Goal: Task Accomplishment & Management: Manage account settings

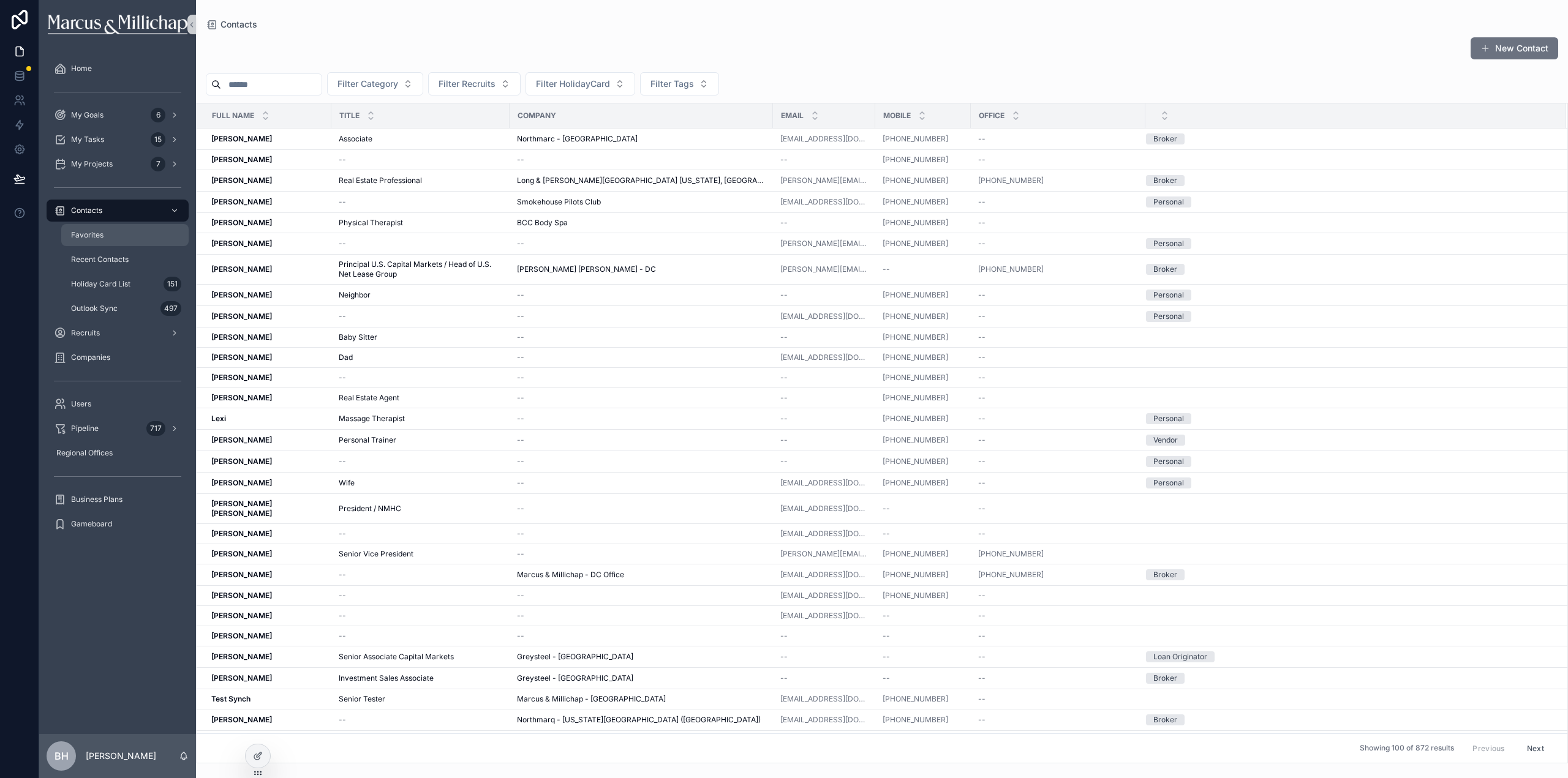
click at [91, 231] on span "Favorites" at bounding box center [88, 235] width 33 height 10
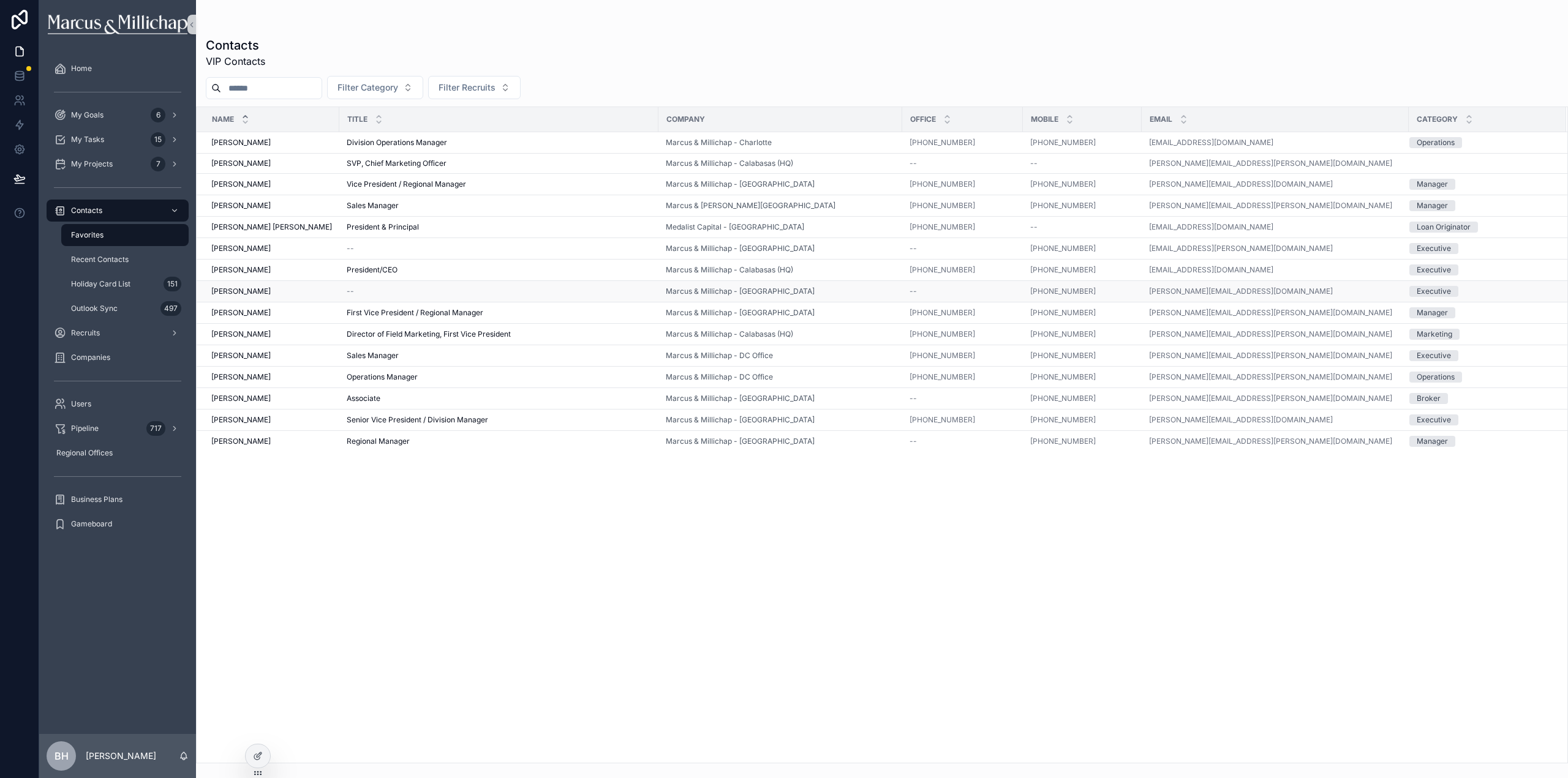
click at [241, 291] on span "[PERSON_NAME]" at bounding box center [242, 291] width 60 height 10
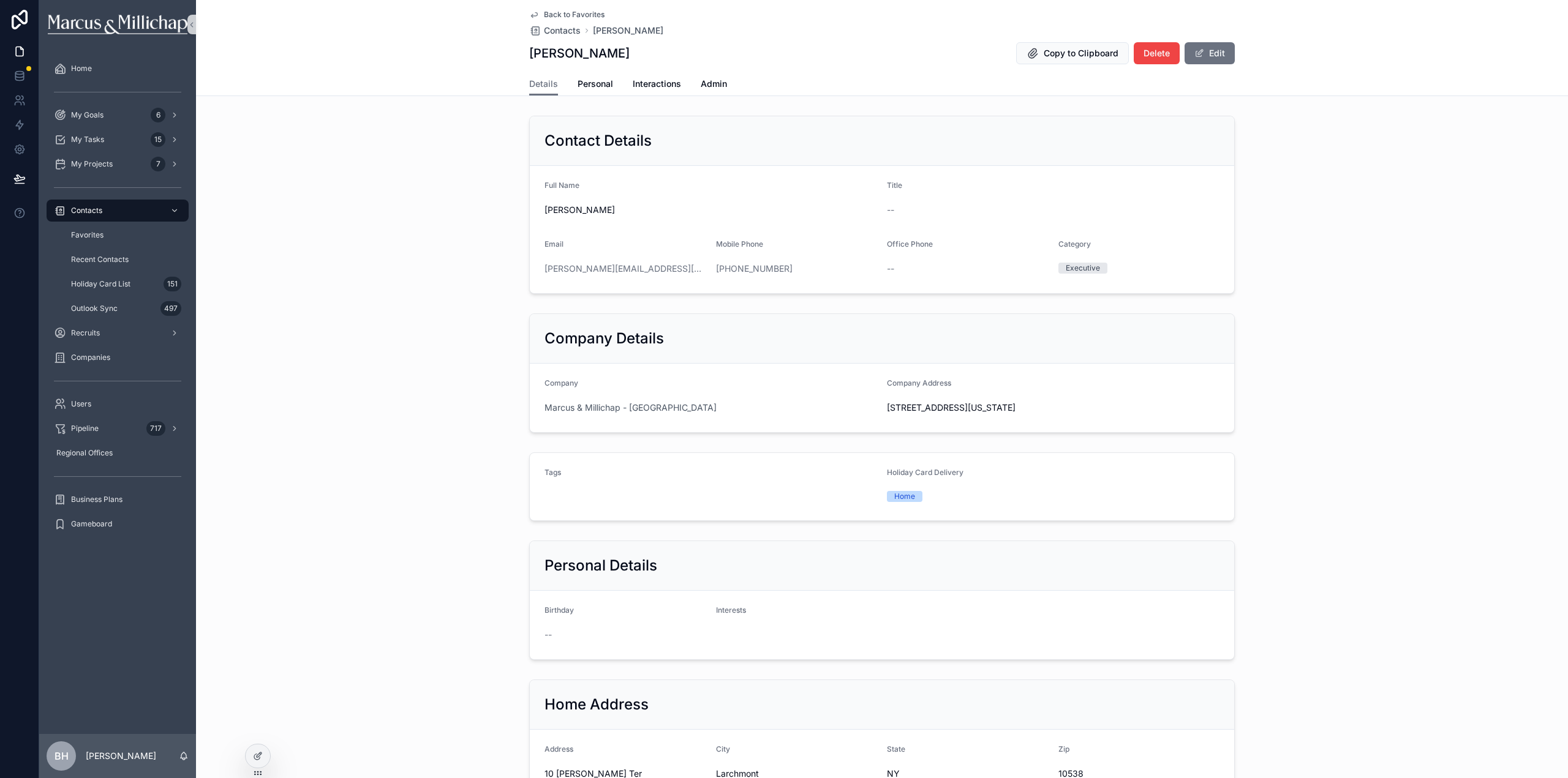
click at [627, 87] on div "Details Personal Interactions Admin" at bounding box center [882, 84] width 706 height 24
click at [640, 82] on span "Interactions" at bounding box center [656, 84] width 48 height 13
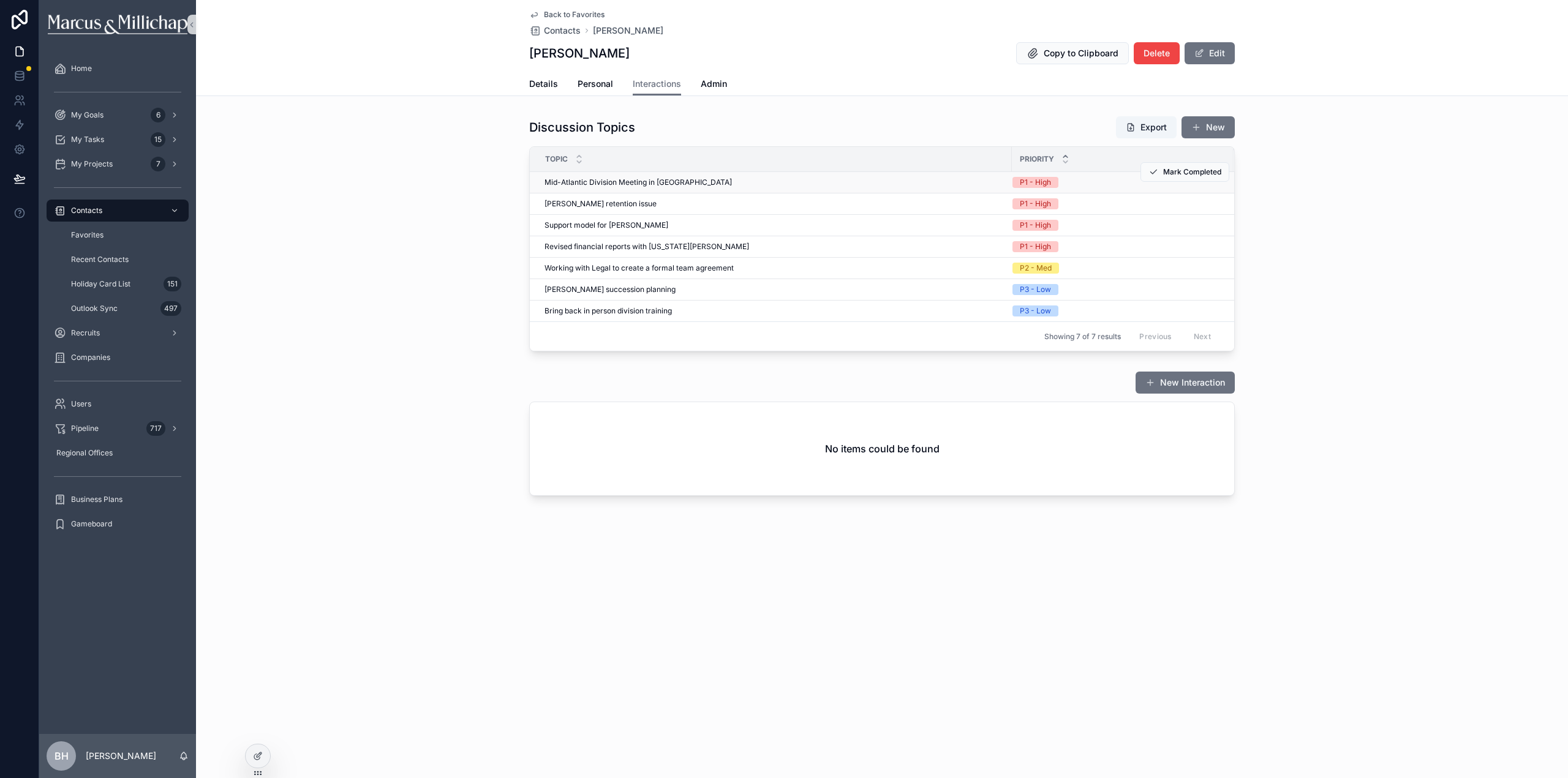
click at [589, 181] on span "Mid-Atlantic Division Meeting in [GEOGRAPHIC_DATA]" at bounding box center [638, 182] width 187 height 10
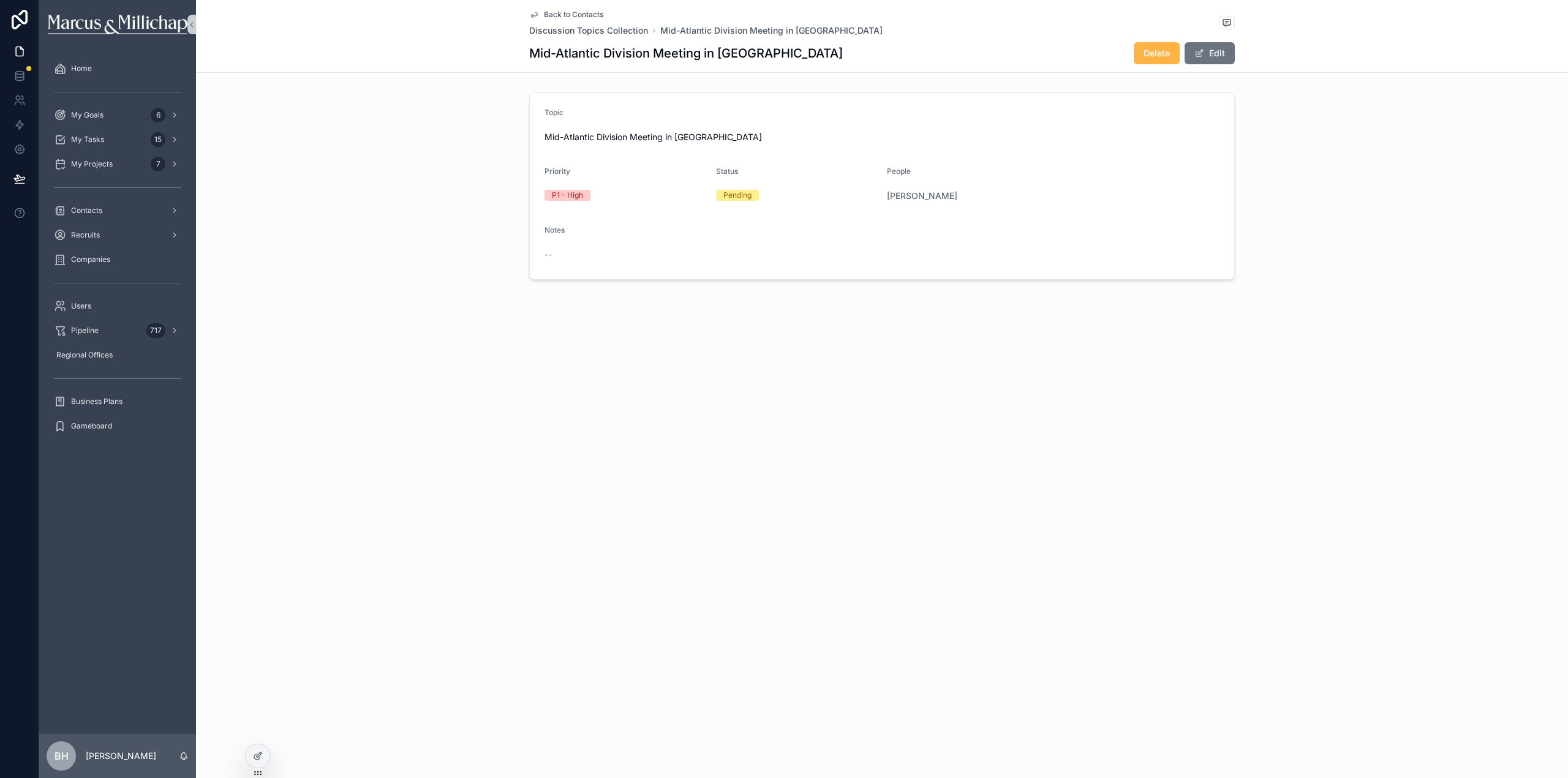
click at [1154, 61] on button "Delete" at bounding box center [1156, 53] width 46 height 22
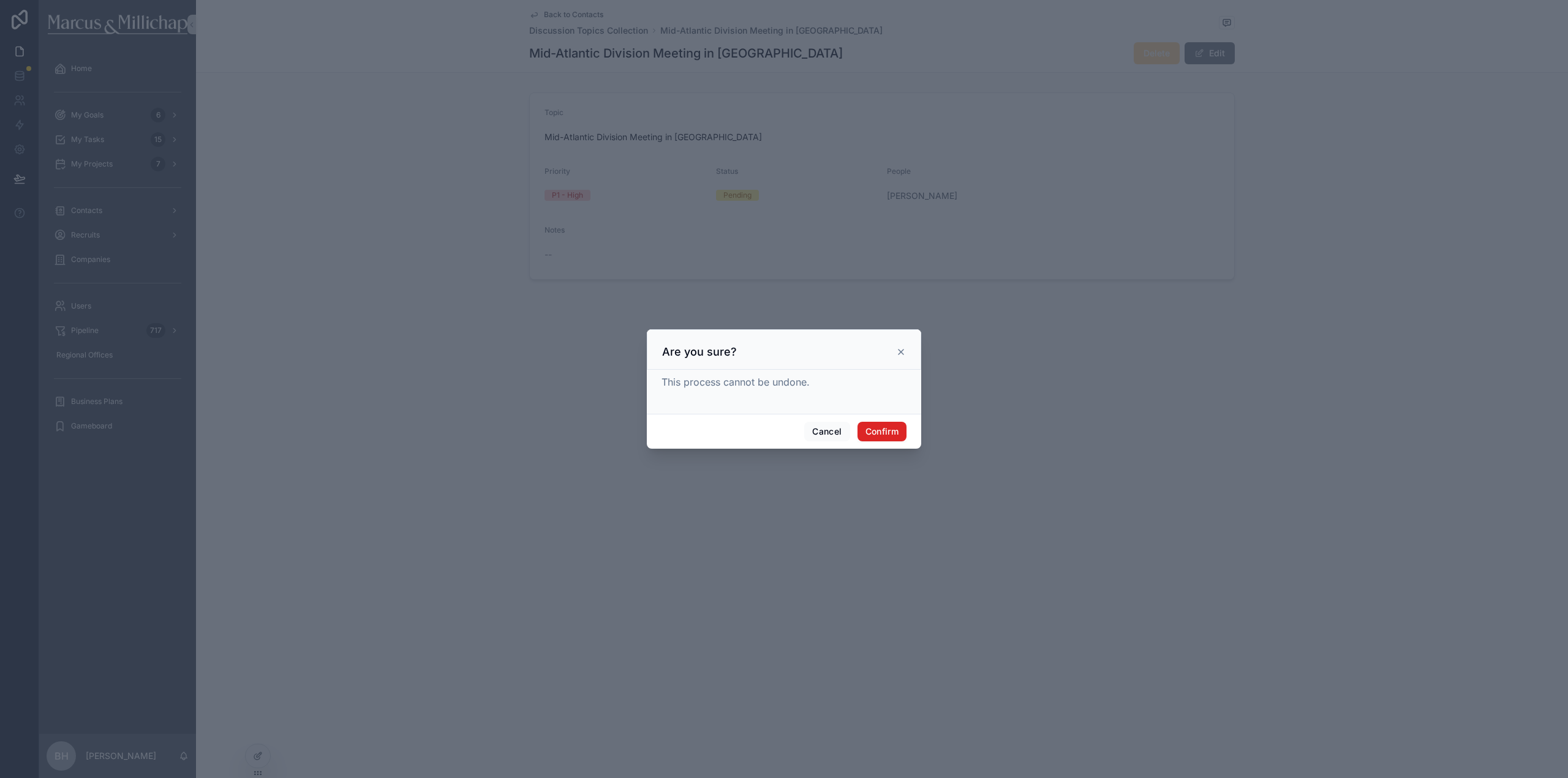
click at [887, 432] on button "Confirm" at bounding box center [882, 432] width 49 height 20
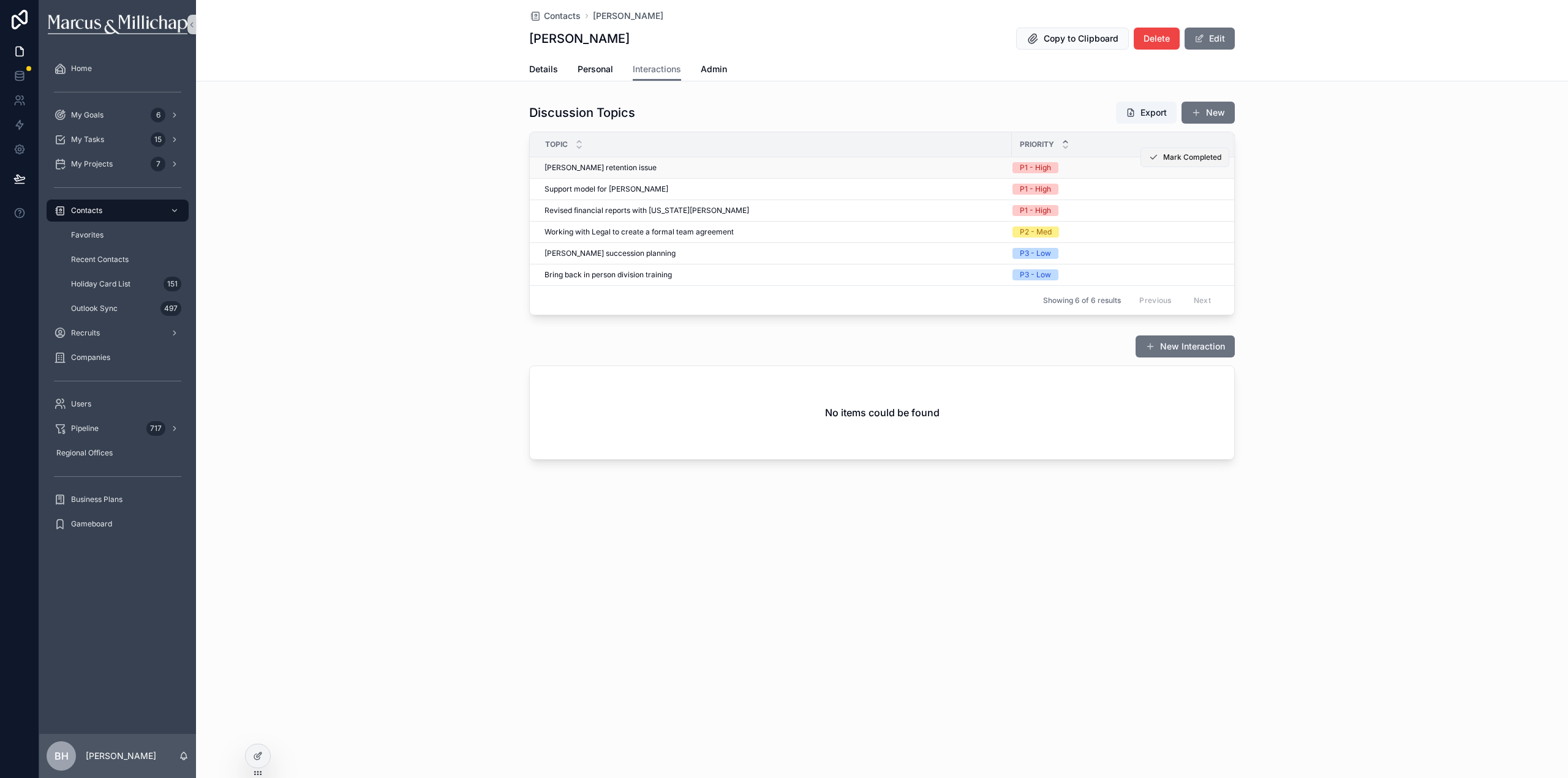
click at [1184, 158] on span "Mark Completed" at bounding box center [1193, 157] width 58 height 10
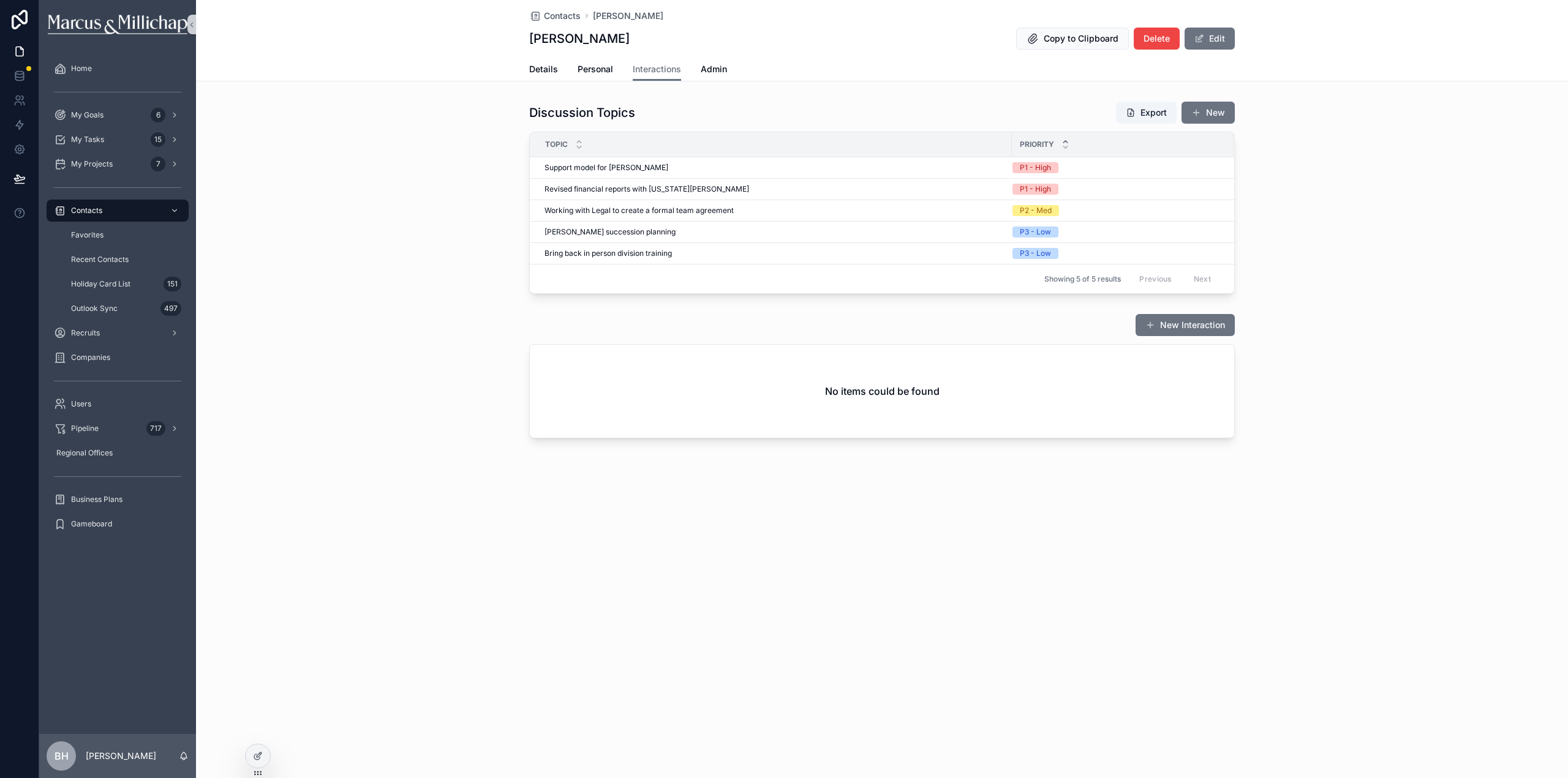
click at [0, 0] on span "Mark Completed" at bounding box center [0, 0] width 0 height 0
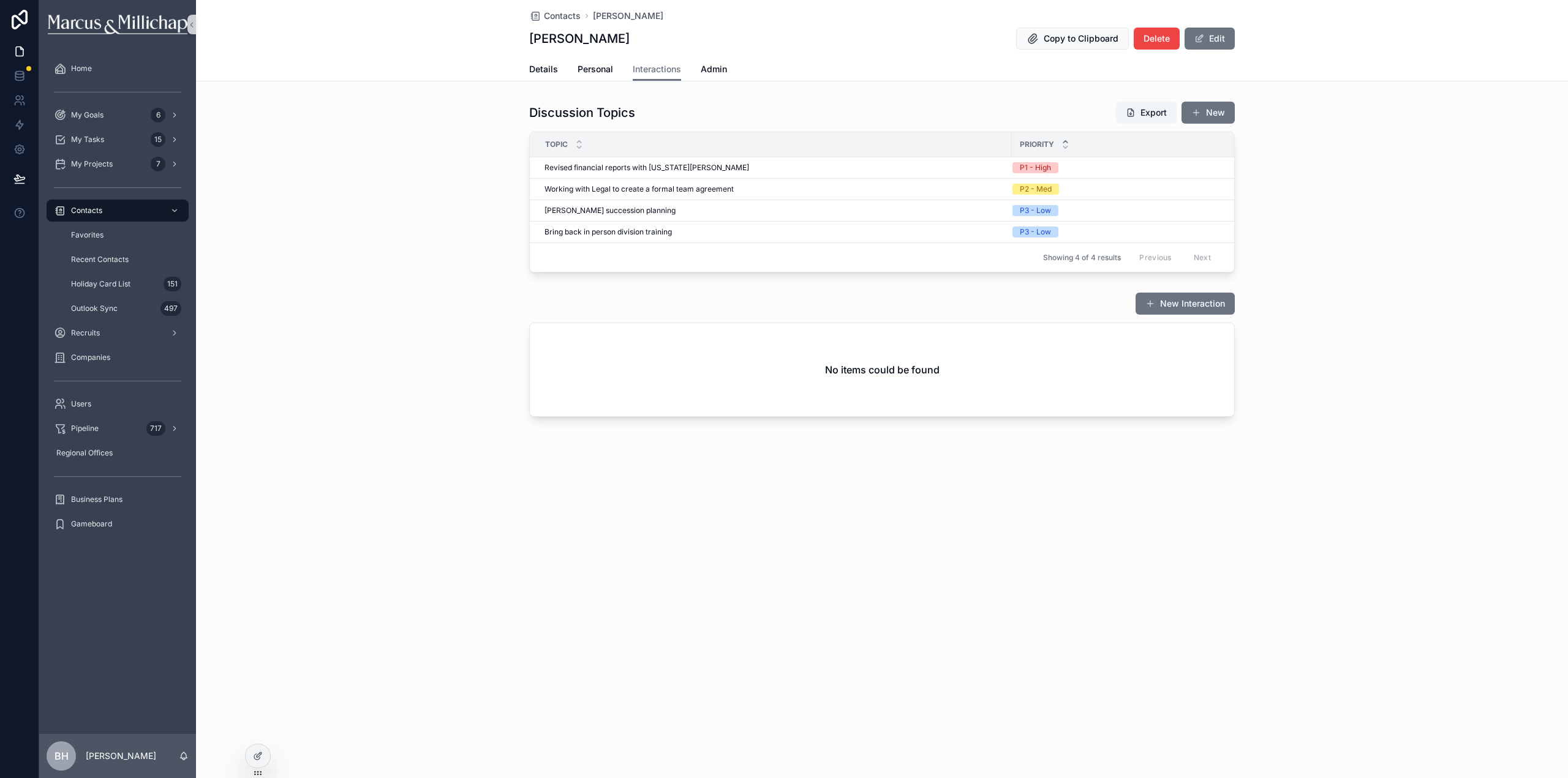
click at [0, 0] on span "Mark Completed" at bounding box center [0, 0] width 0 height 0
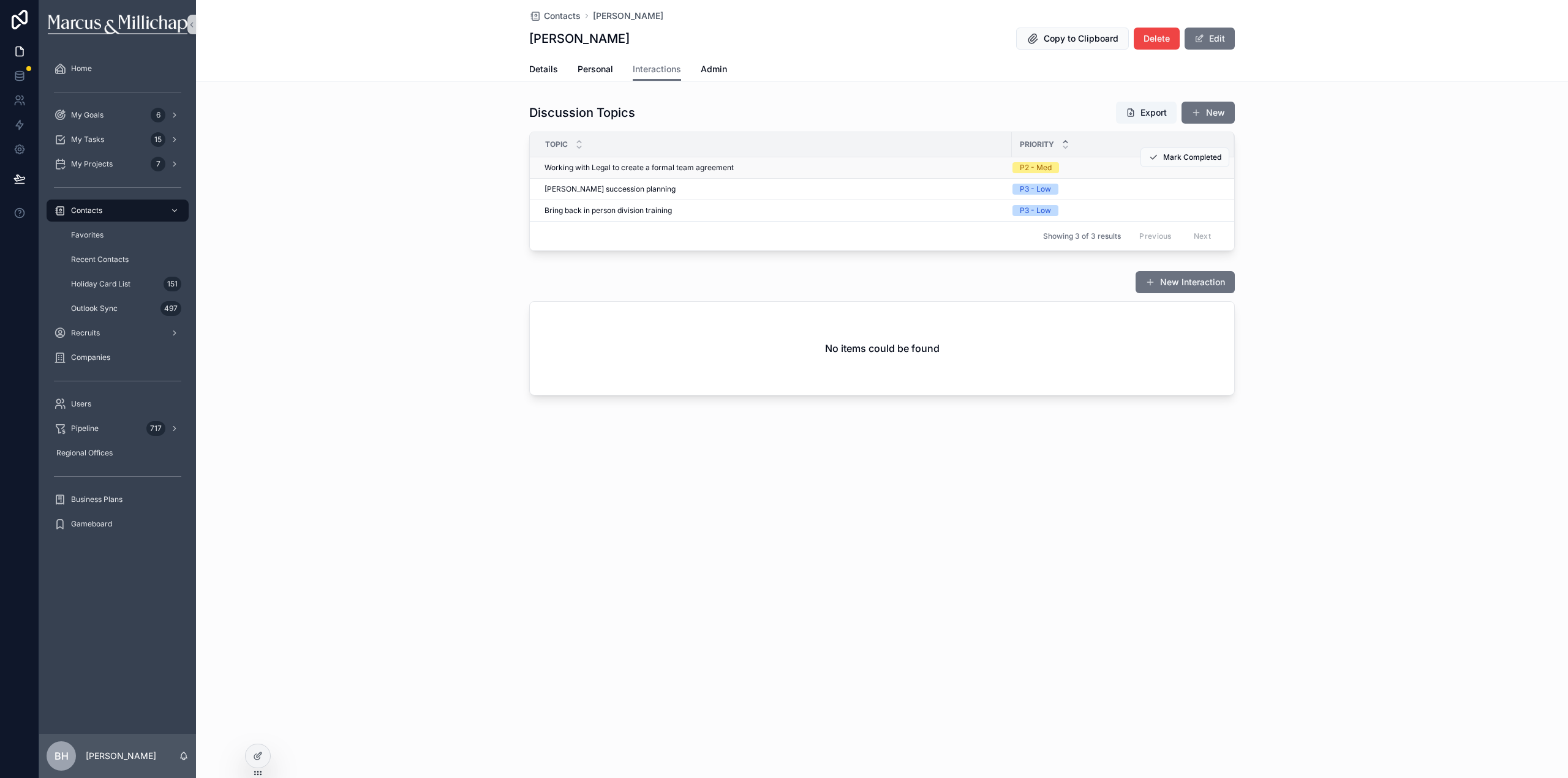
click at [651, 166] on span "Working with Legal to create a formal team agreement" at bounding box center [639, 167] width 189 height 10
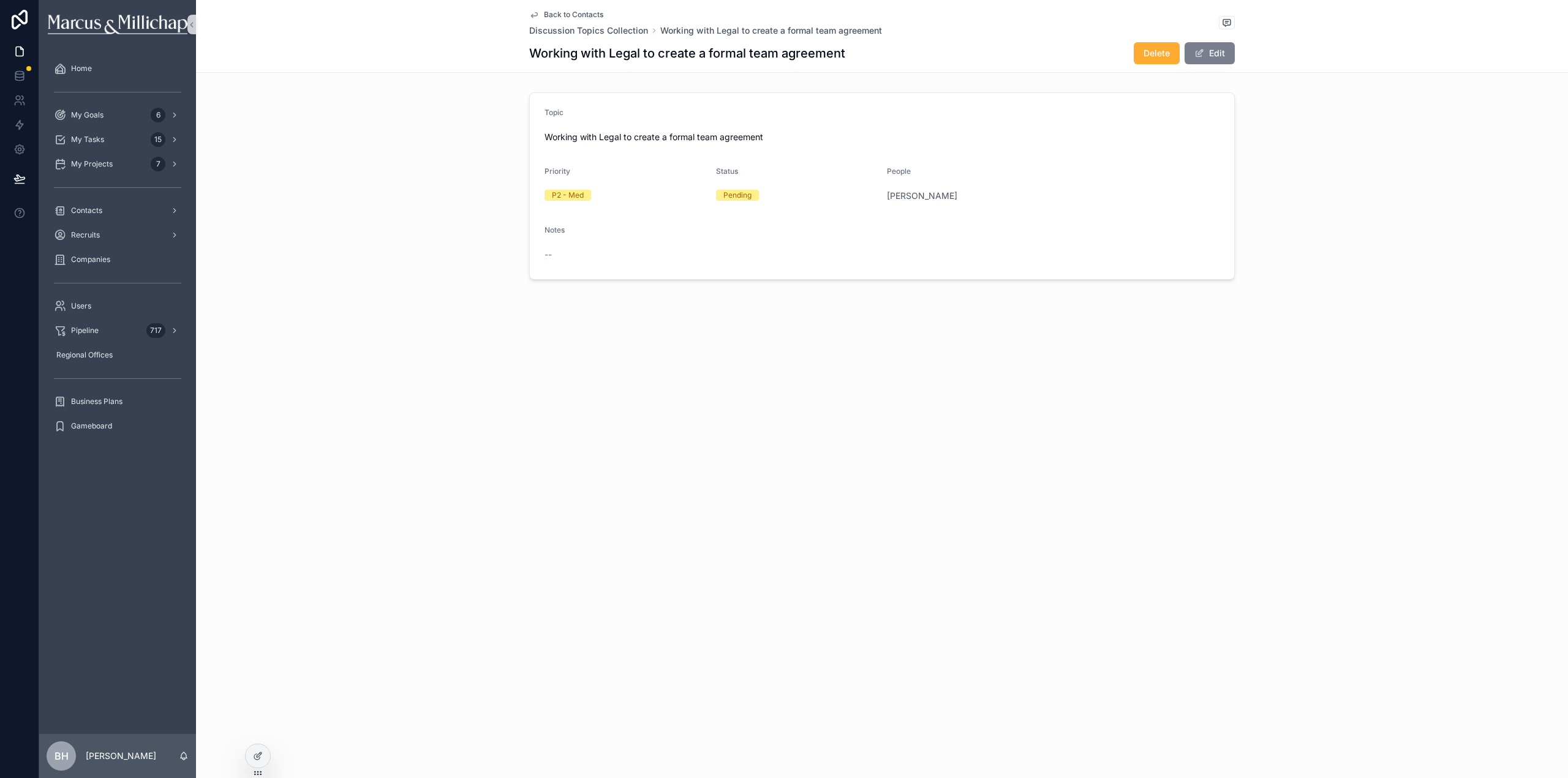
click at [1214, 47] on button "Edit" at bounding box center [1210, 53] width 51 height 22
click at [970, 204] on button "[PERSON_NAME]" at bounding box center [967, 201] width 162 height 24
type input "******"
click at [940, 251] on div "[PERSON_NAME]" at bounding box center [968, 250] width 156 height 20
click at [1217, 50] on button "Done" at bounding box center [1207, 53] width 56 height 22
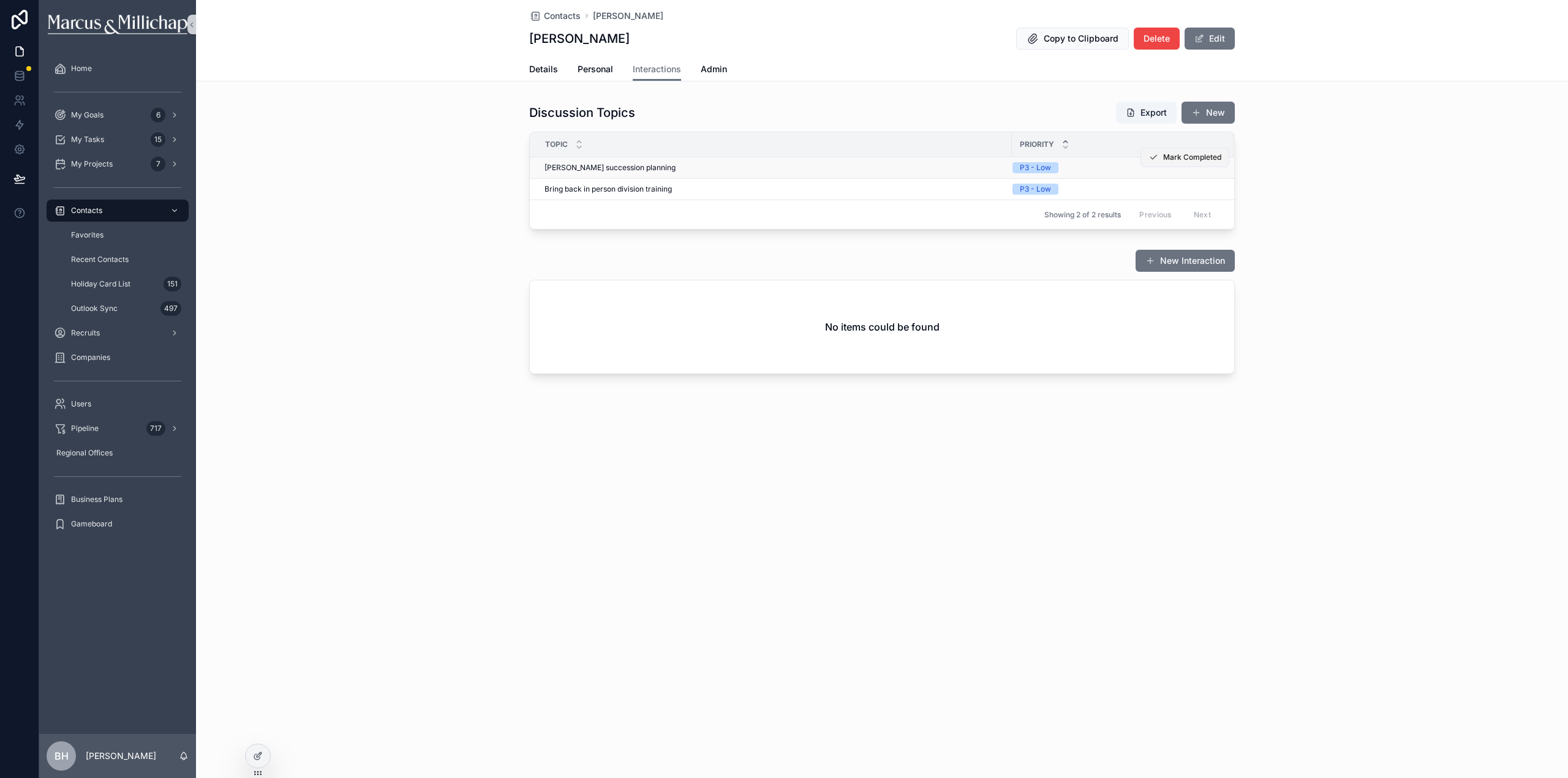
click at [1180, 160] on span "Mark Completed" at bounding box center [1193, 157] width 58 height 10
click at [597, 170] on span "Bring back in person division training" at bounding box center [608, 167] width 128 height 10
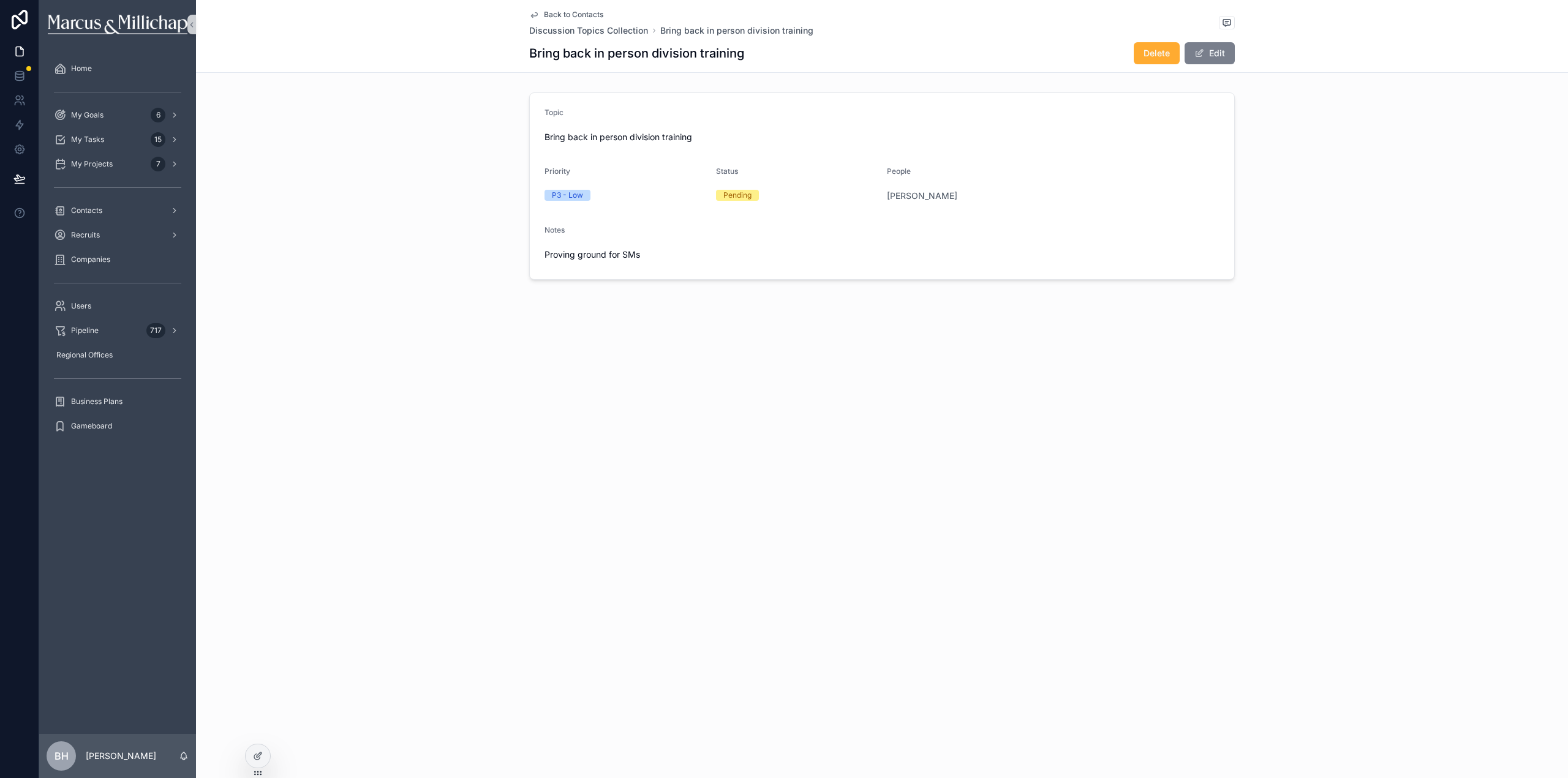
click at [1225, 56] on button "Edit" at bounding box center [1210, 53] width 51 height 22
click at [980, 204] on button "[PERSON_NAME]" at bounding box center [967, 201] width 162 height 24
type input "******"
click at [939, 254] on div "[PERSON_NAME]" at bounding box center [968, 250] width 156 height 20
click at [1214, 56] on button "Done" at bounding box center [1207, 53] width 56 height 22
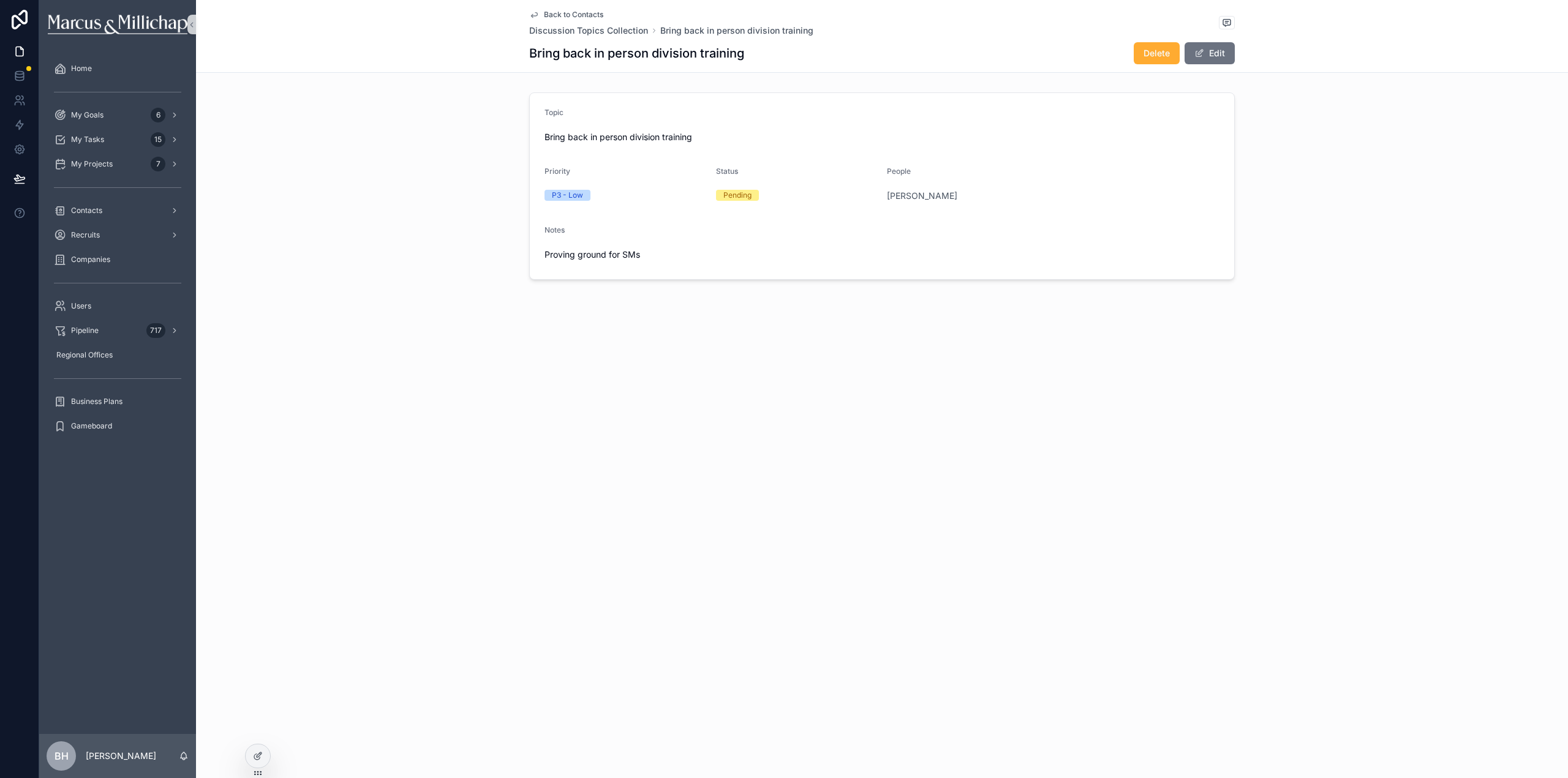
click at [568, 14] on span "Back to Contacts" at bounding box center [574, 14] width 60 height 10
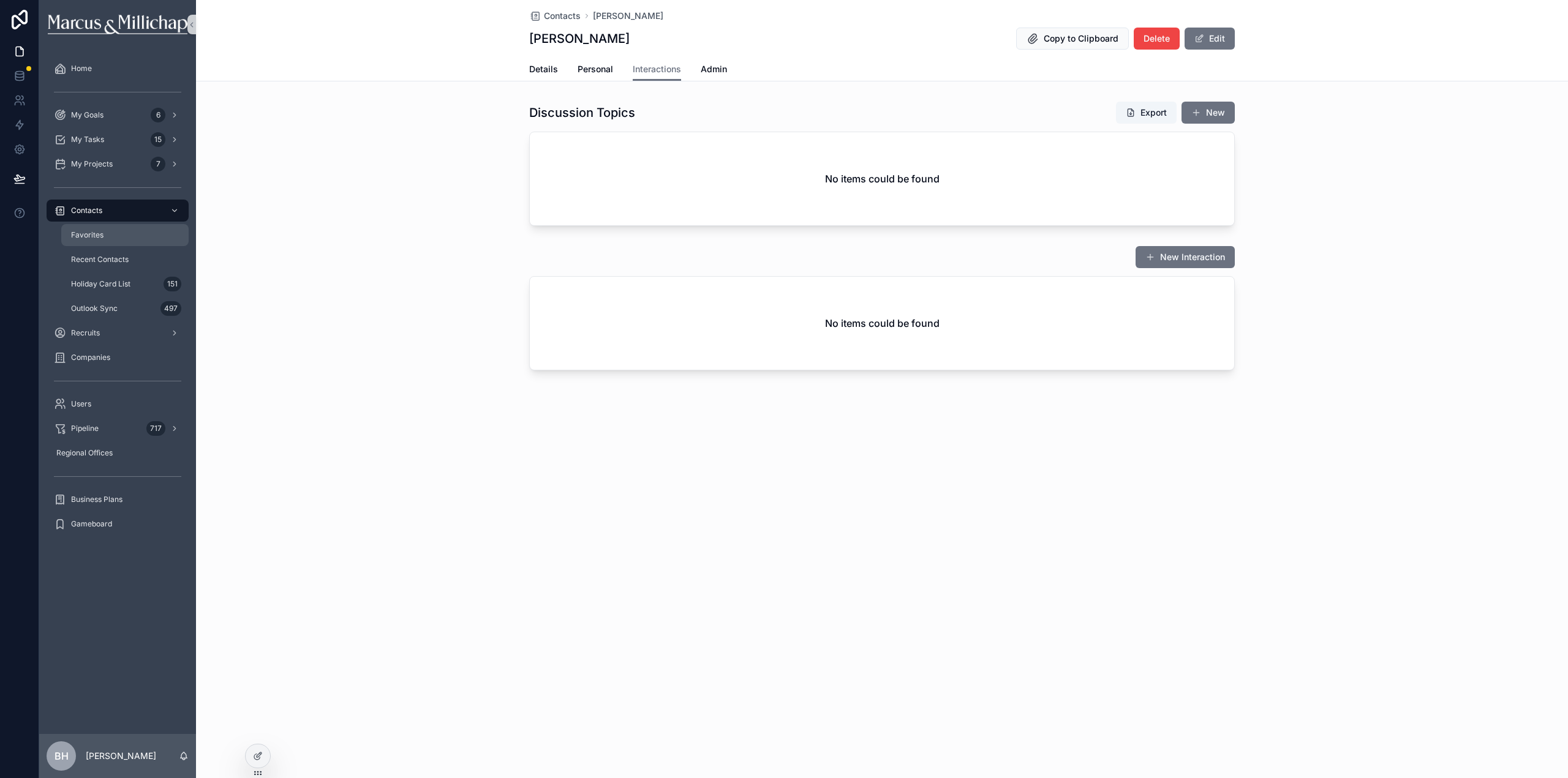
click at [94, 242] on div "Favorites" at bounding box center [125, 235] width 113 height 20
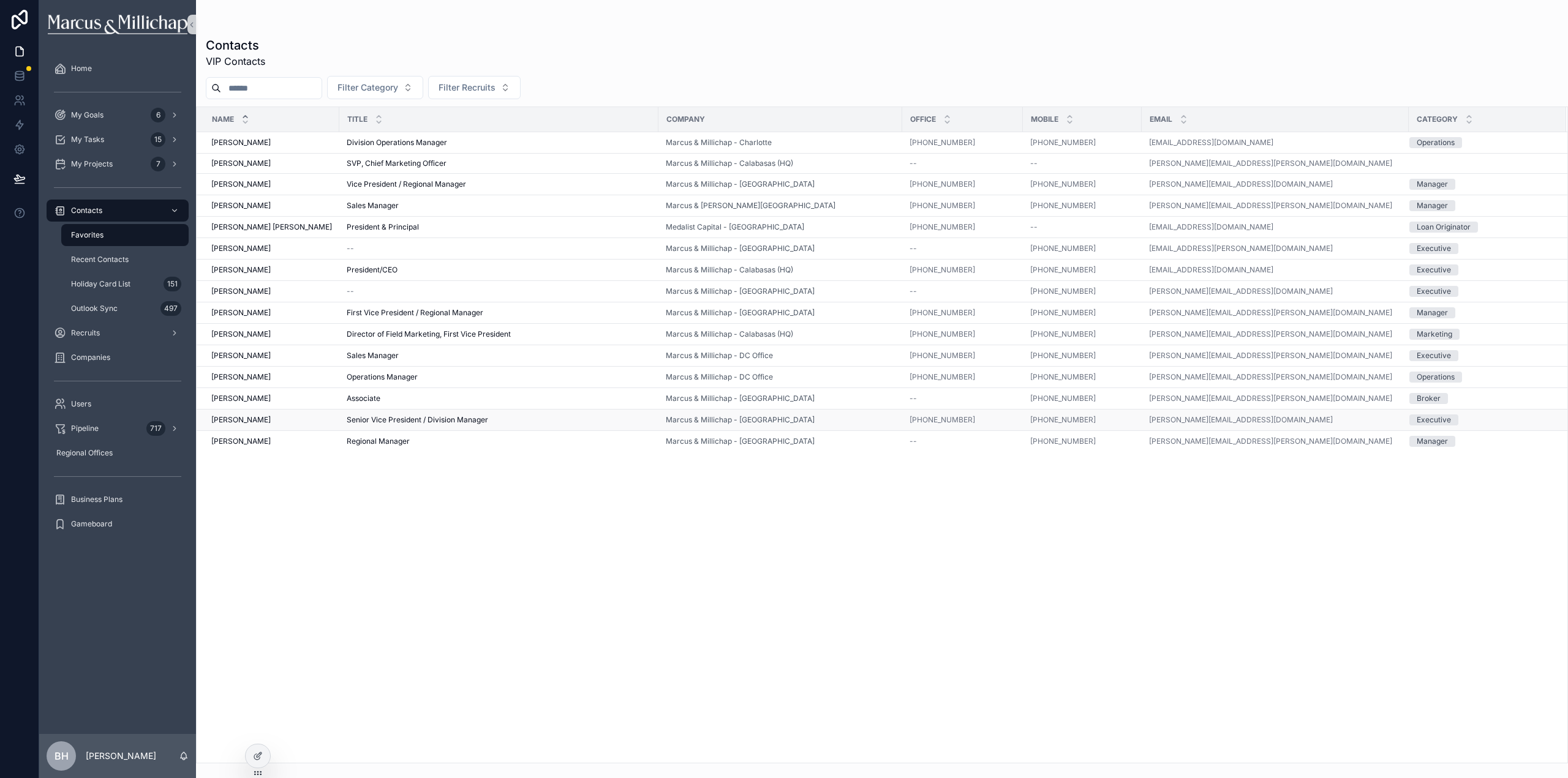
click at [229, 422] on span "[PERSON_NAME]" at bounding box center [242, 420] width 60 height 10
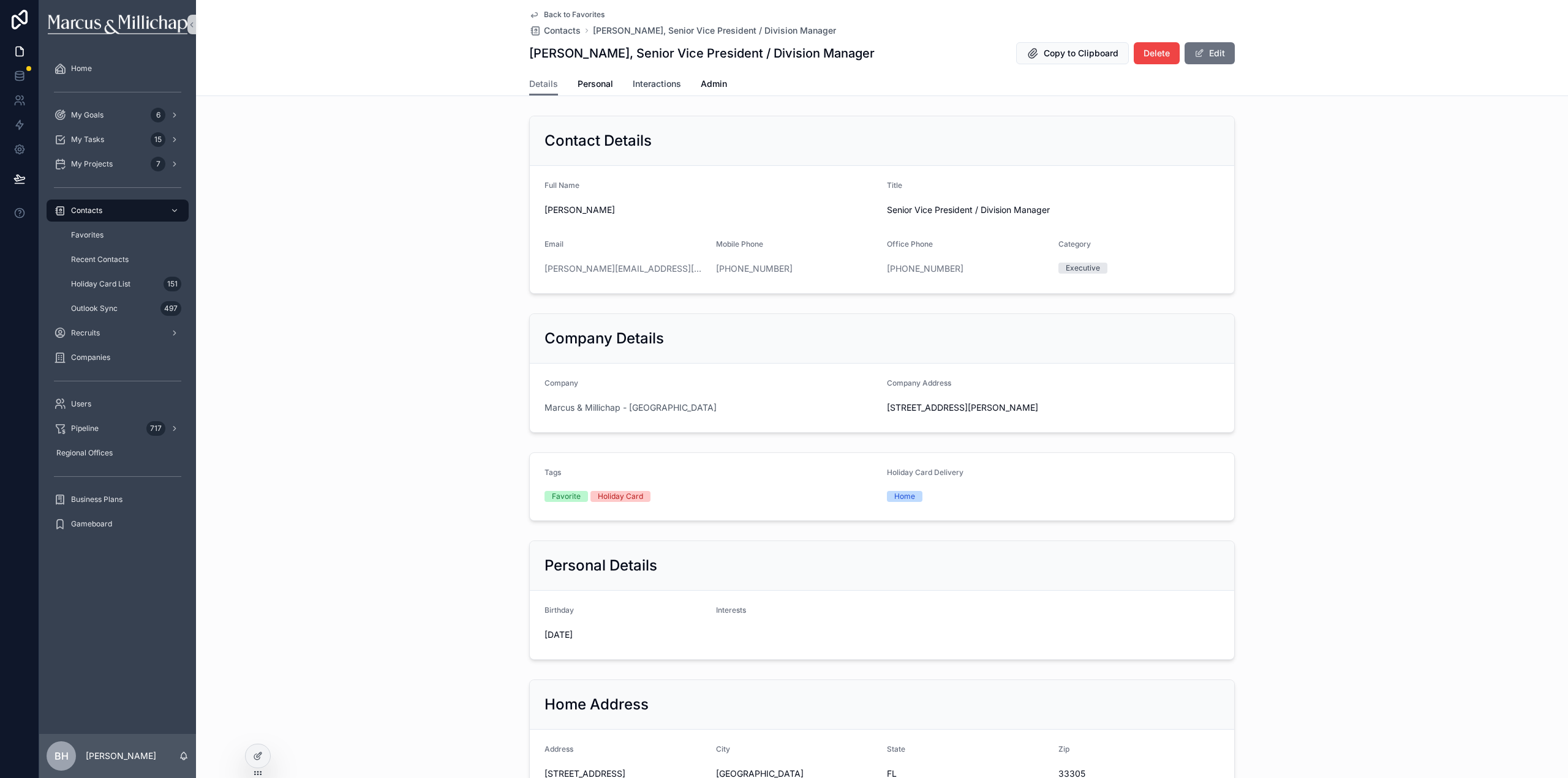
click at [660, 88] on span "Interactions" at bounding box center [656, 84] width 48 height 13
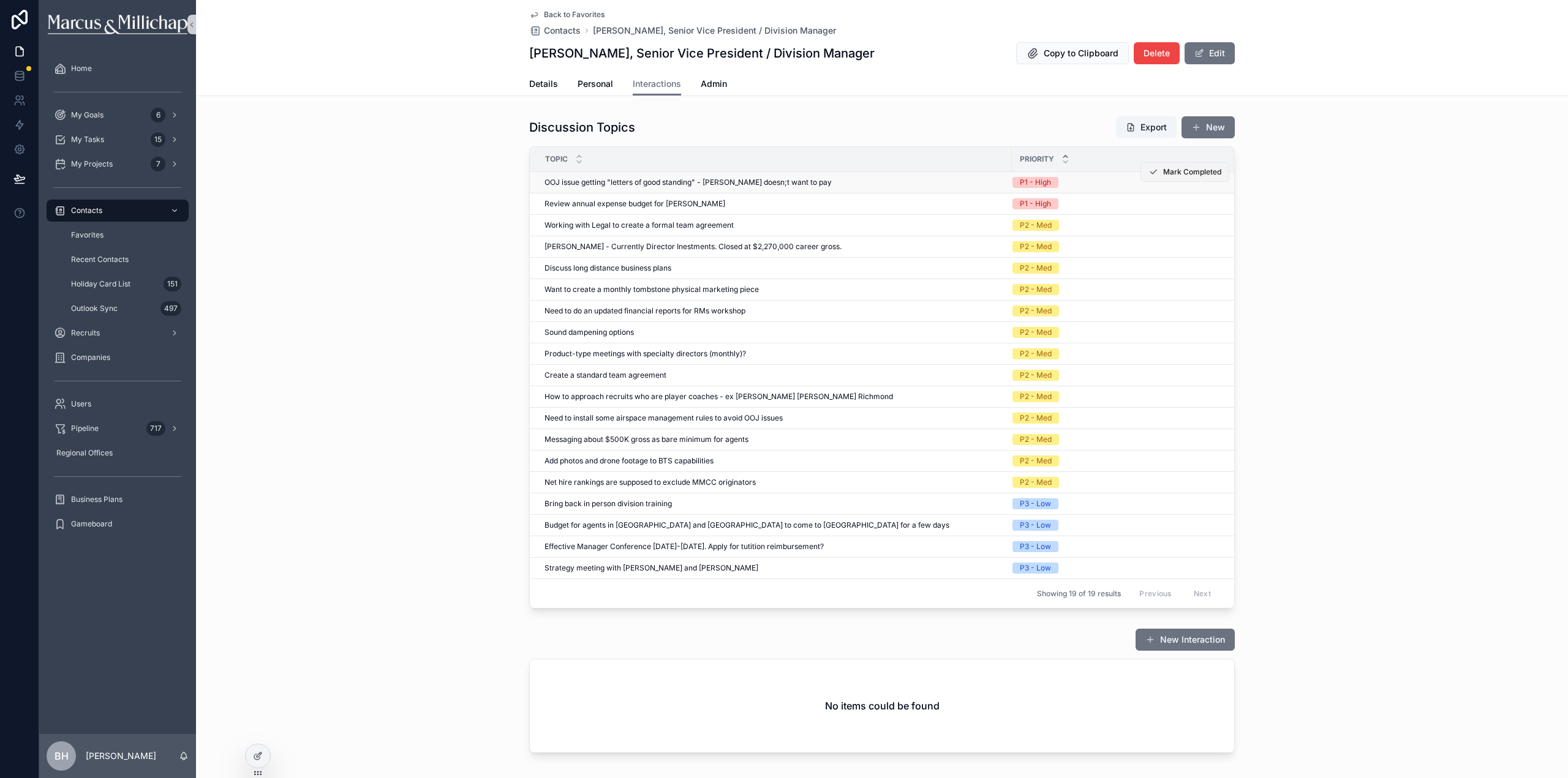
click at [1186, 176] on span "Mark Completed" at bounding box center [1193, 172] width 58 height 10
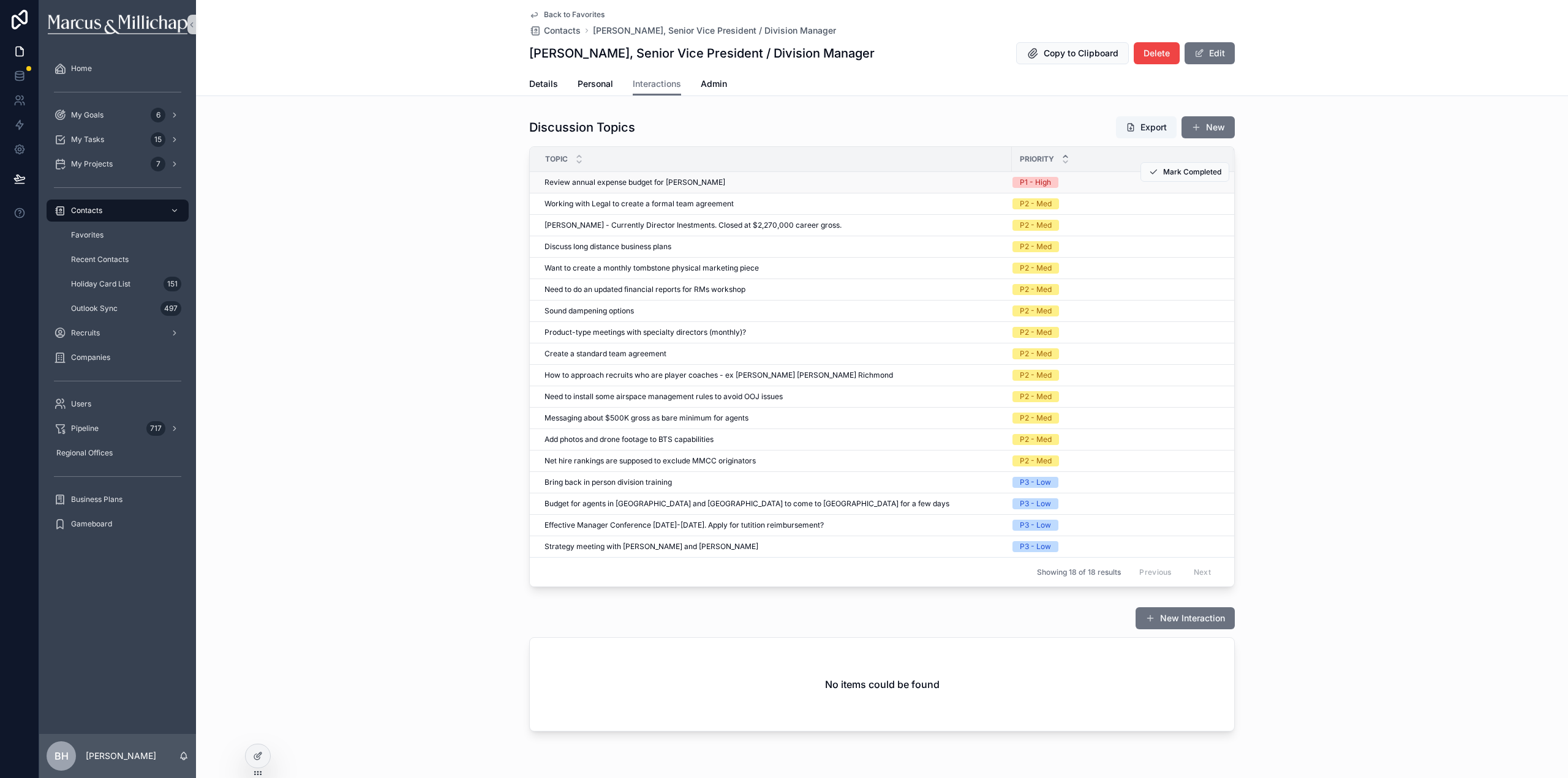
click at [612, 181] on span "Review annual expense budget for [PERSON_NAME]" at bounding box center [635, 182] width 181 height 10
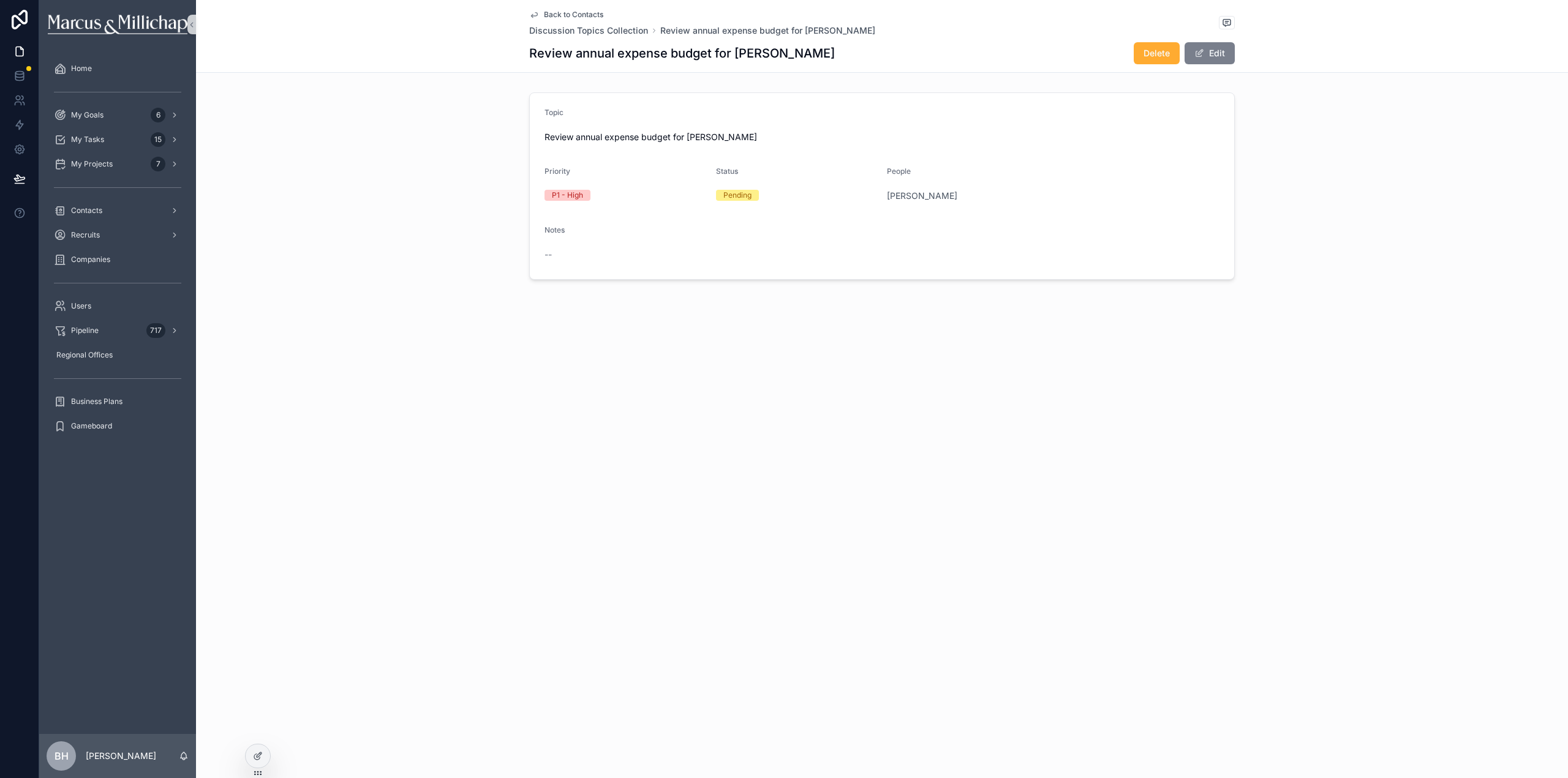
click at [1219, 54] on button "Edit" at bounding box center [1210, 53] width 51 height 22
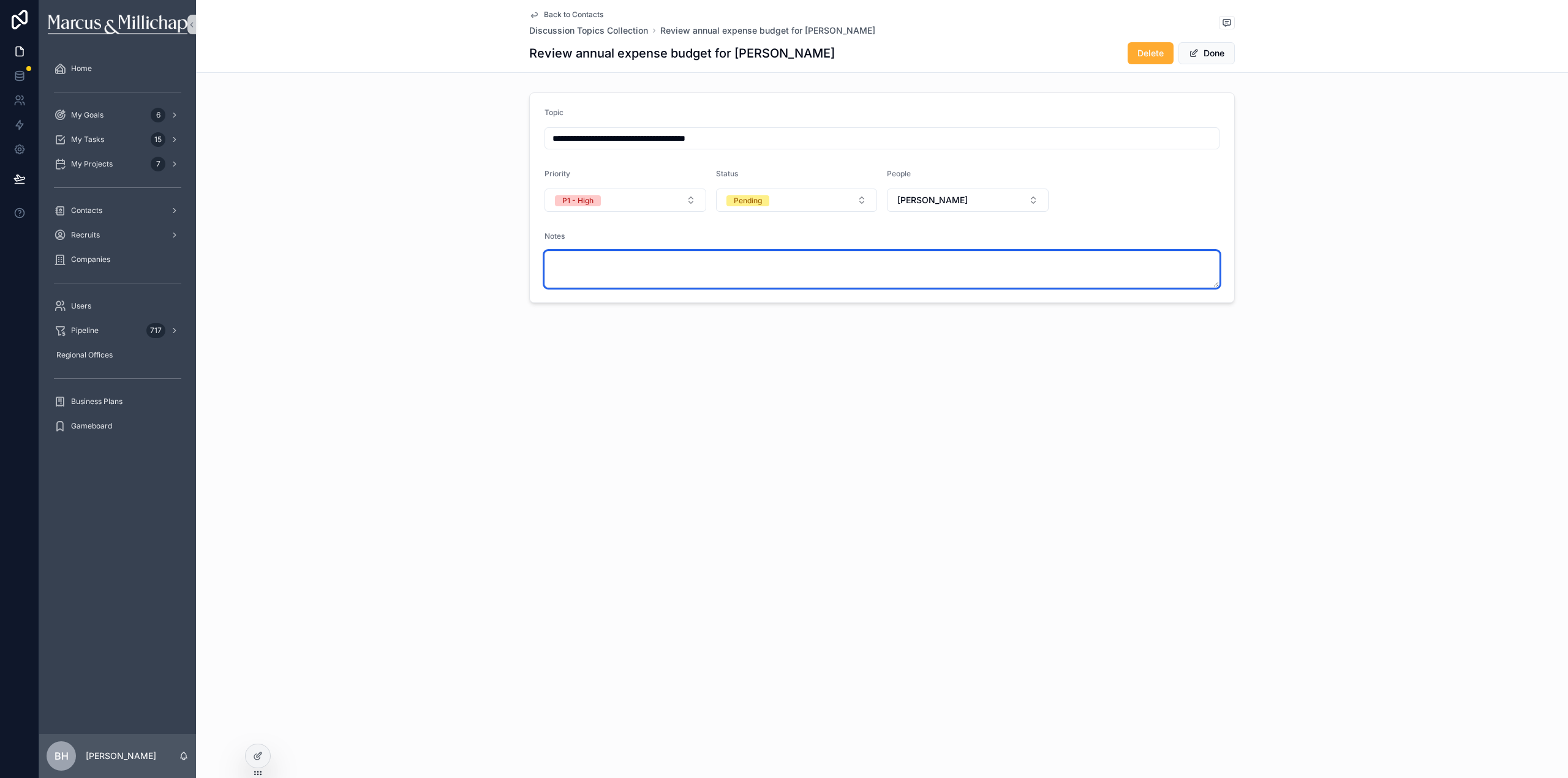
click at [655, 262] on textarea "scrollable content" at bounding box center [882, 270] width 675 height 37
type textarea "**********"
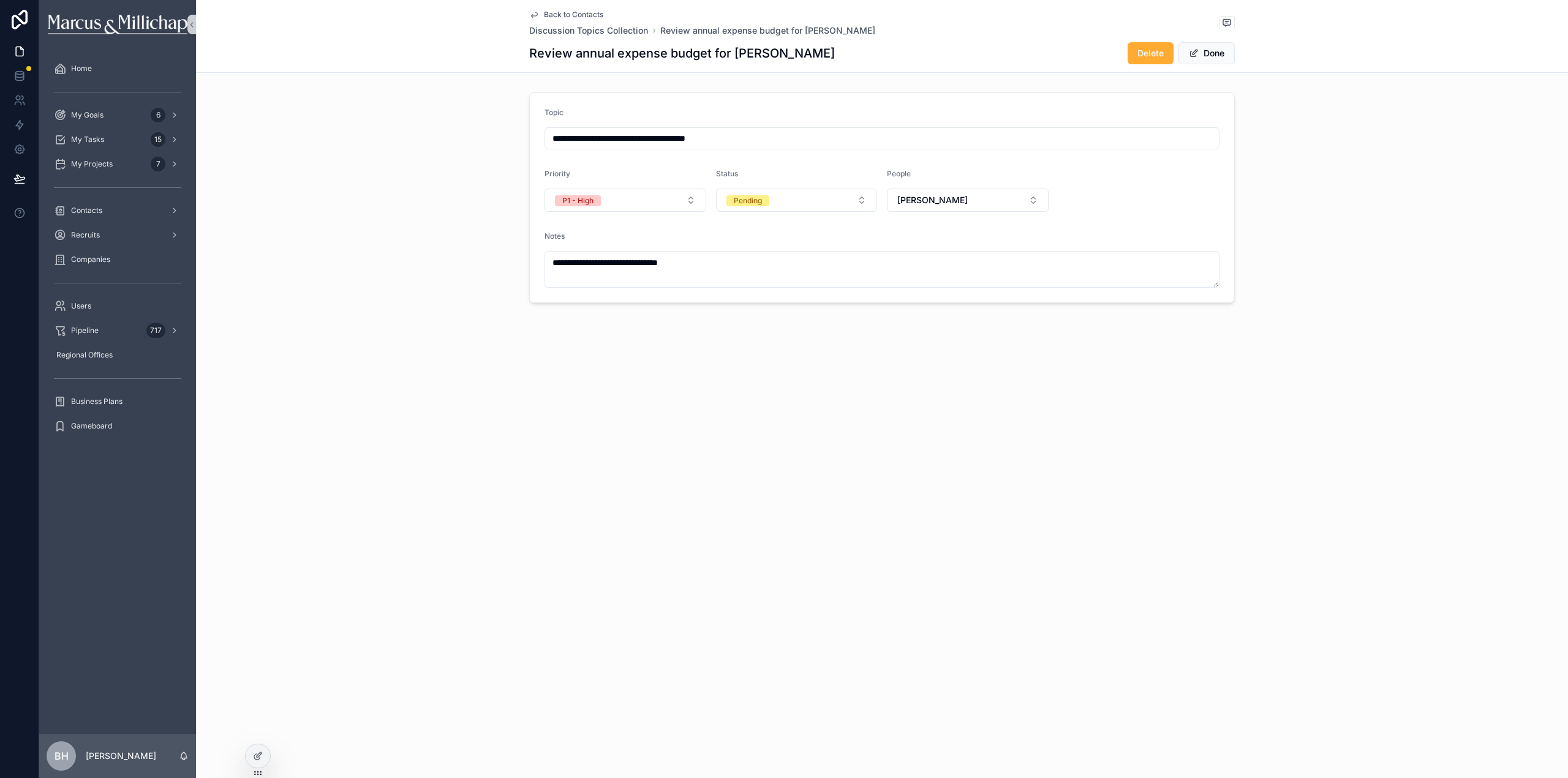
click at [1219, 59] on button "Done" at bounding box center [1207, 53] width 56 height 22
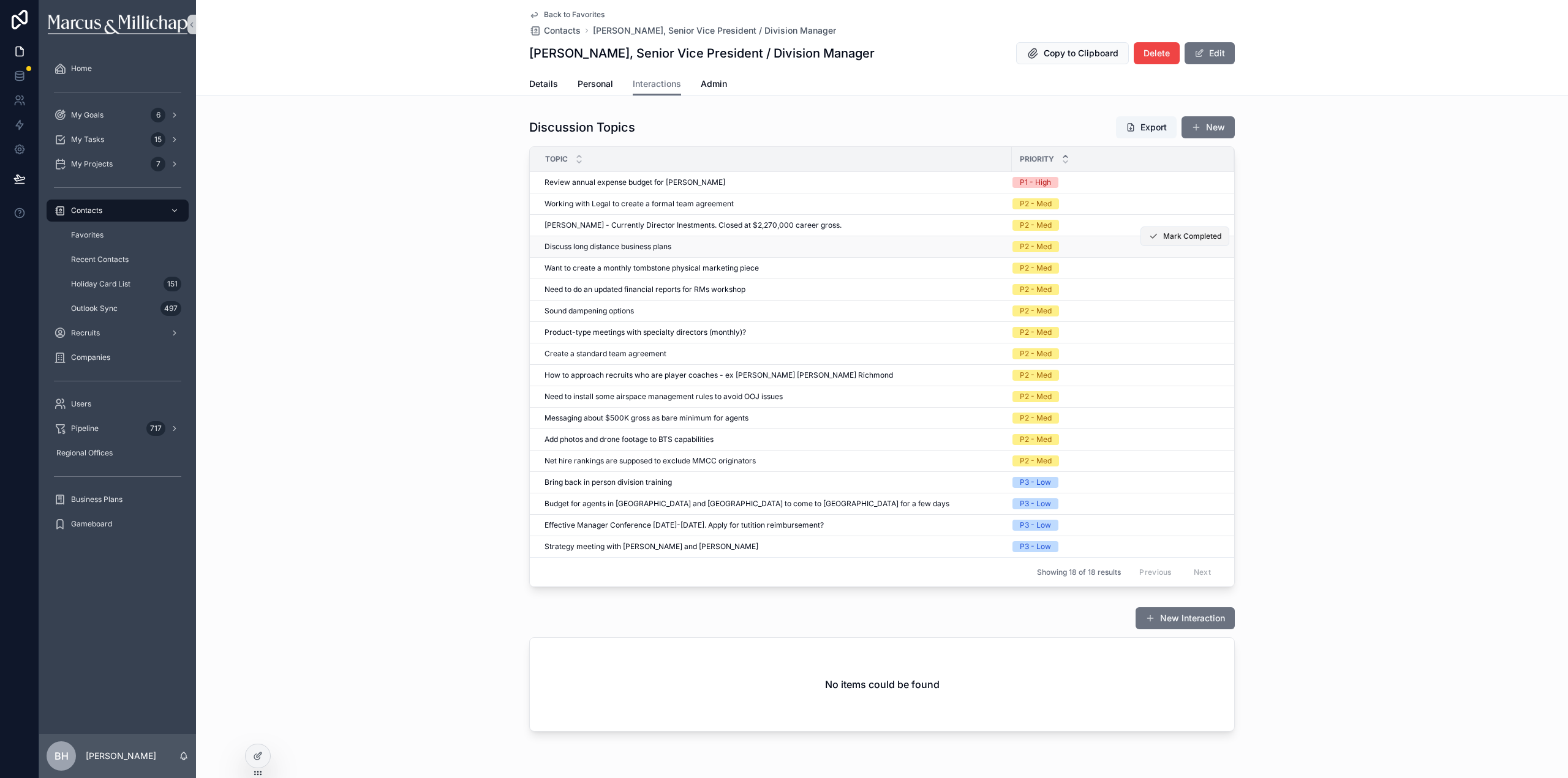
click at [1171, 243] on button "Mark Completed" at bounding box center [1185, 236] width 89 height 20
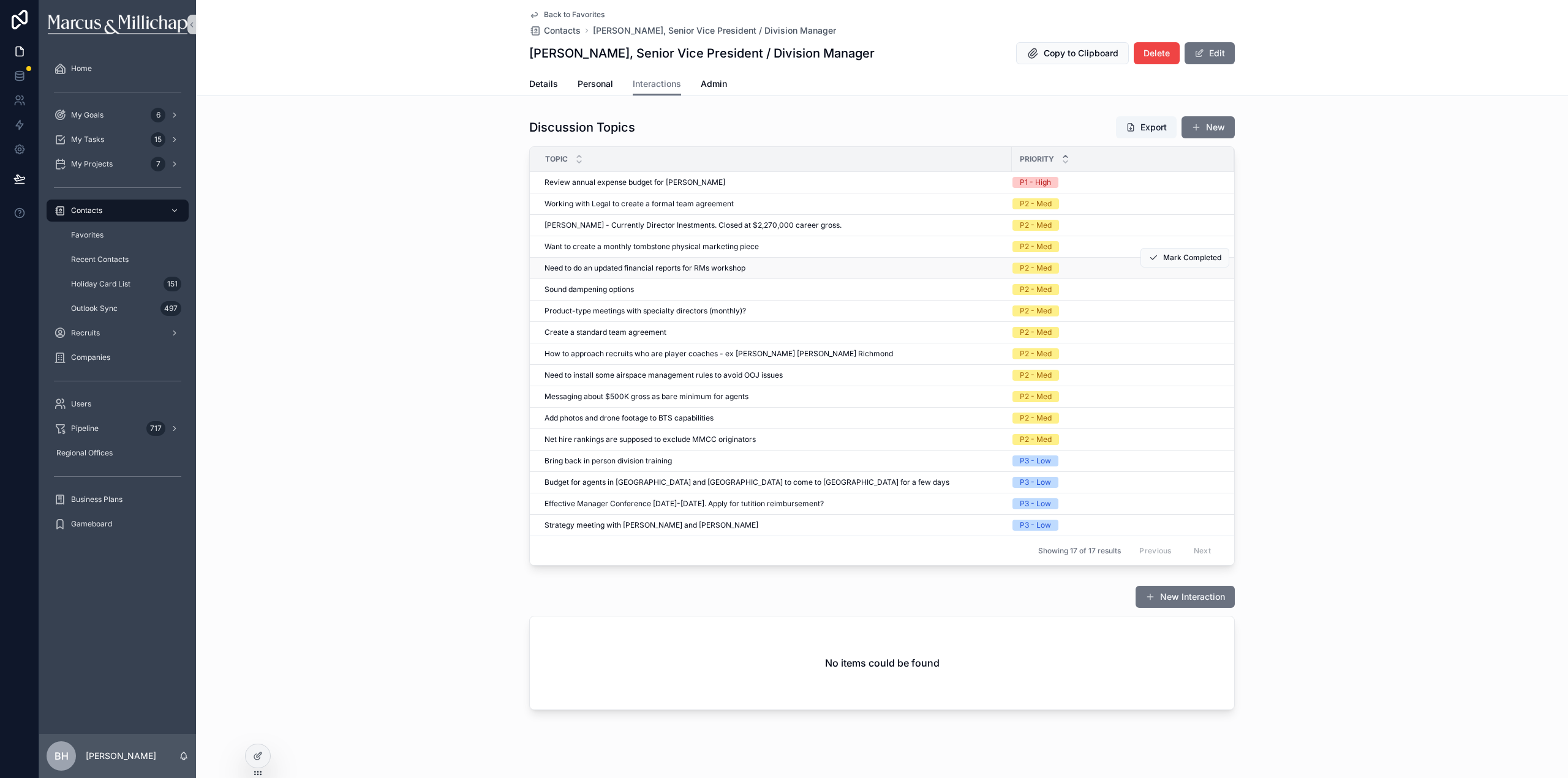
click at [631, 264] on span "Need to do an updated financial reports for RMs workshop" at bounding box center [645, 268] width 201 height 10
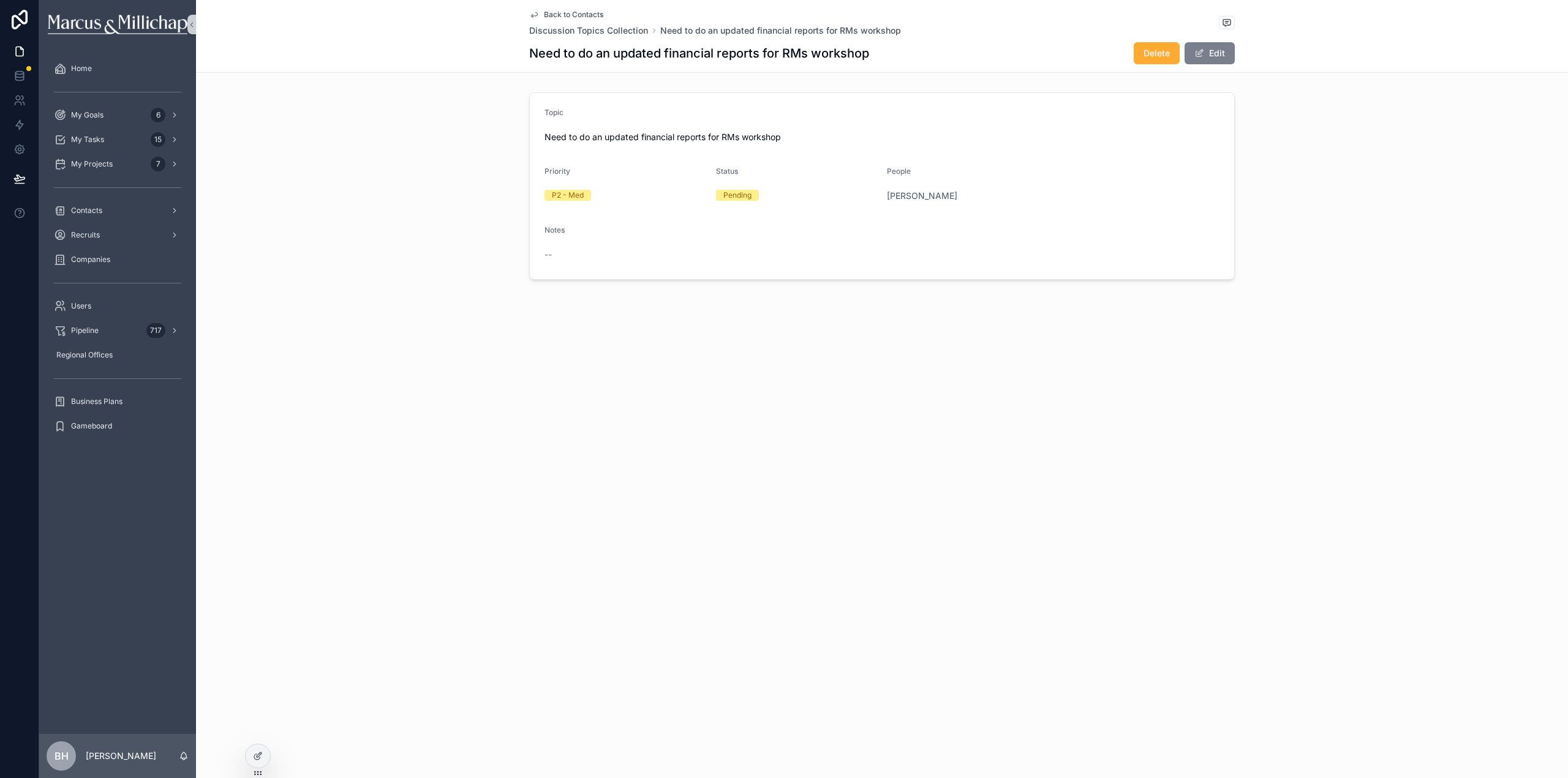
click at [1228, 52] on button "Edit" at bounding box center [1210, 53] width 51 height 22
click at [778, 204] on button "Pending" at bounding box center [796, 201] width 162 height 24
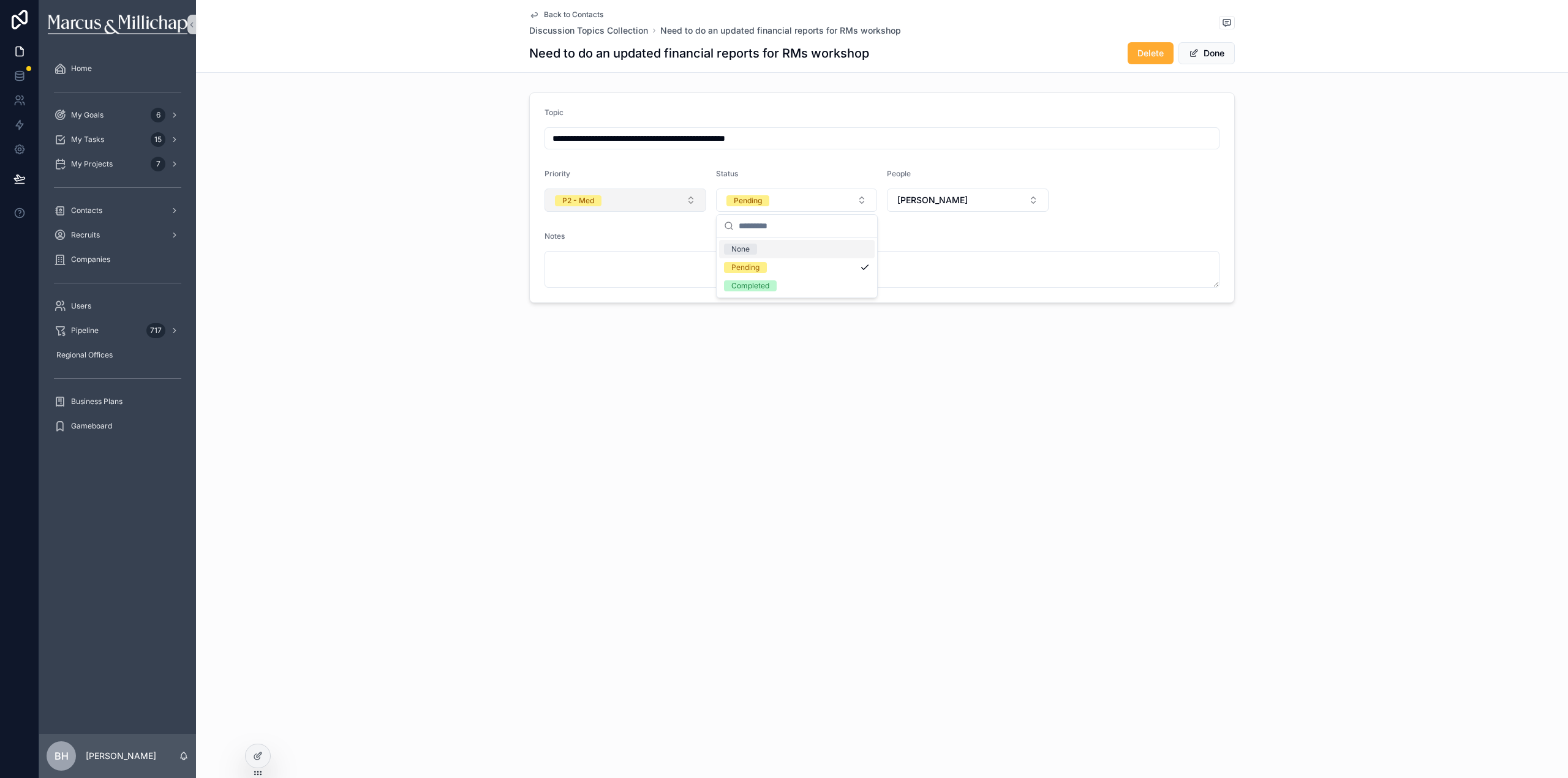
click at [650, 204] on button "P2 - Med" at bounding box center [625, 201] width 162 height 24
click at [600, 300] on div "P3 - Low" at bounding box center [625, 304] width 156 height 18
click at [1206, 52] on button "Done" at bounding box center [1207, 53] width 56 height 22
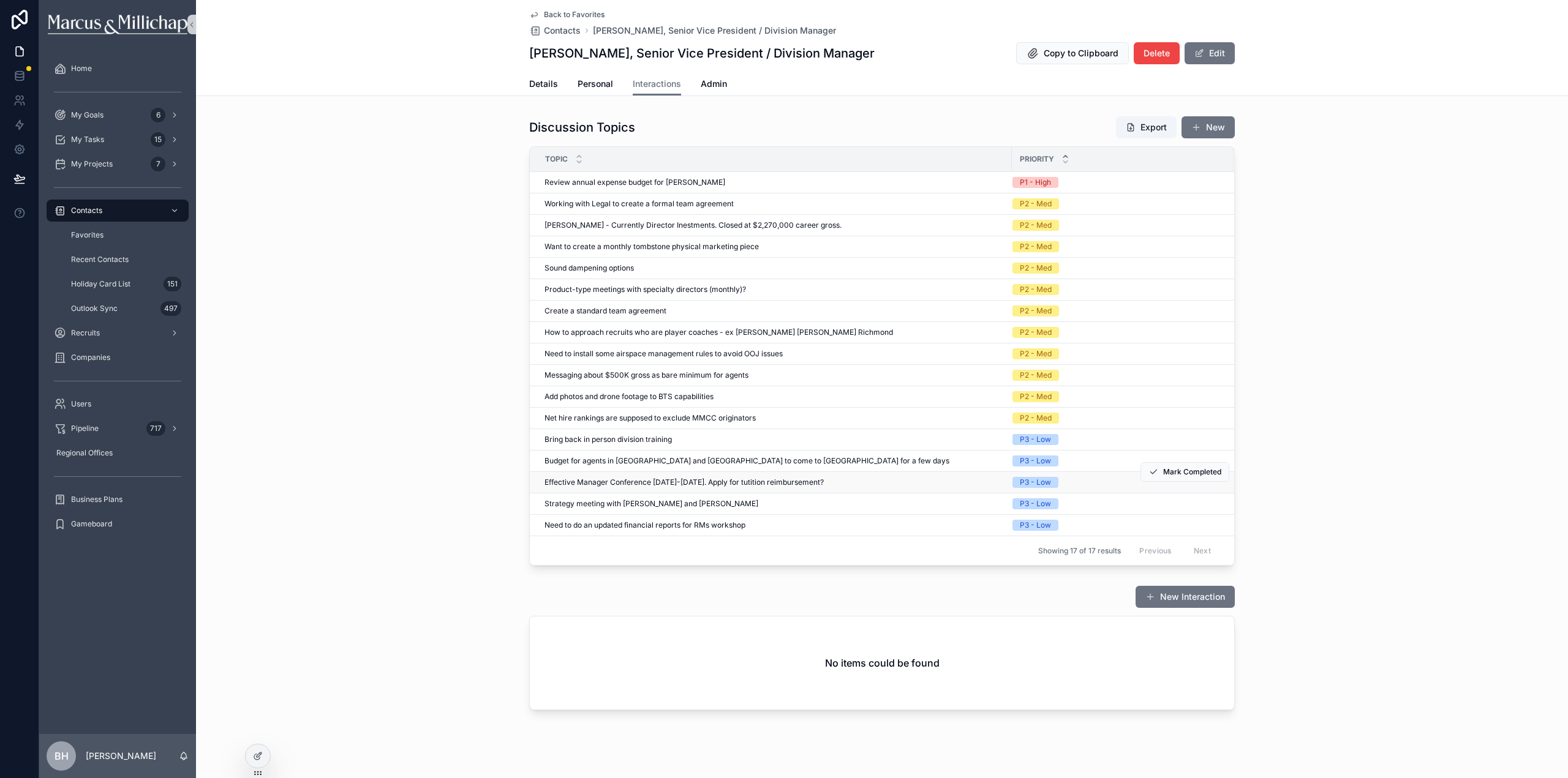
click at [642, 479] on span "Effective Manager Conference [DATE]-[DATE]. Apply for tutition reimbursement?" at bounding box center [684, 482] width 280 height 10
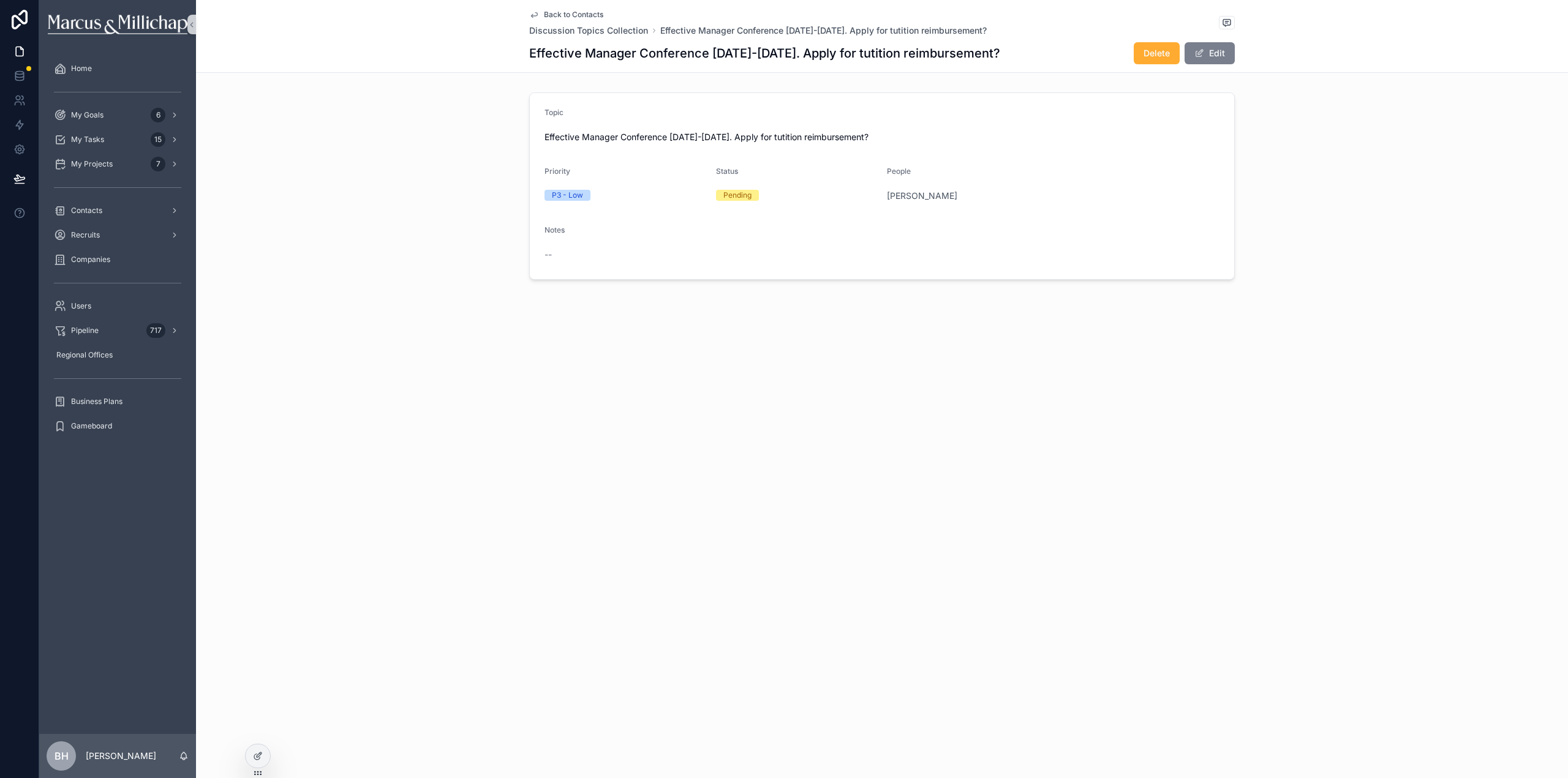
click at [1214, 48] on button "Edit" at bounding box center [1210, 53] width 51 height 22
click at [816, 210] on button "Pending" at bounding box center [796, 201] width 162 height 24
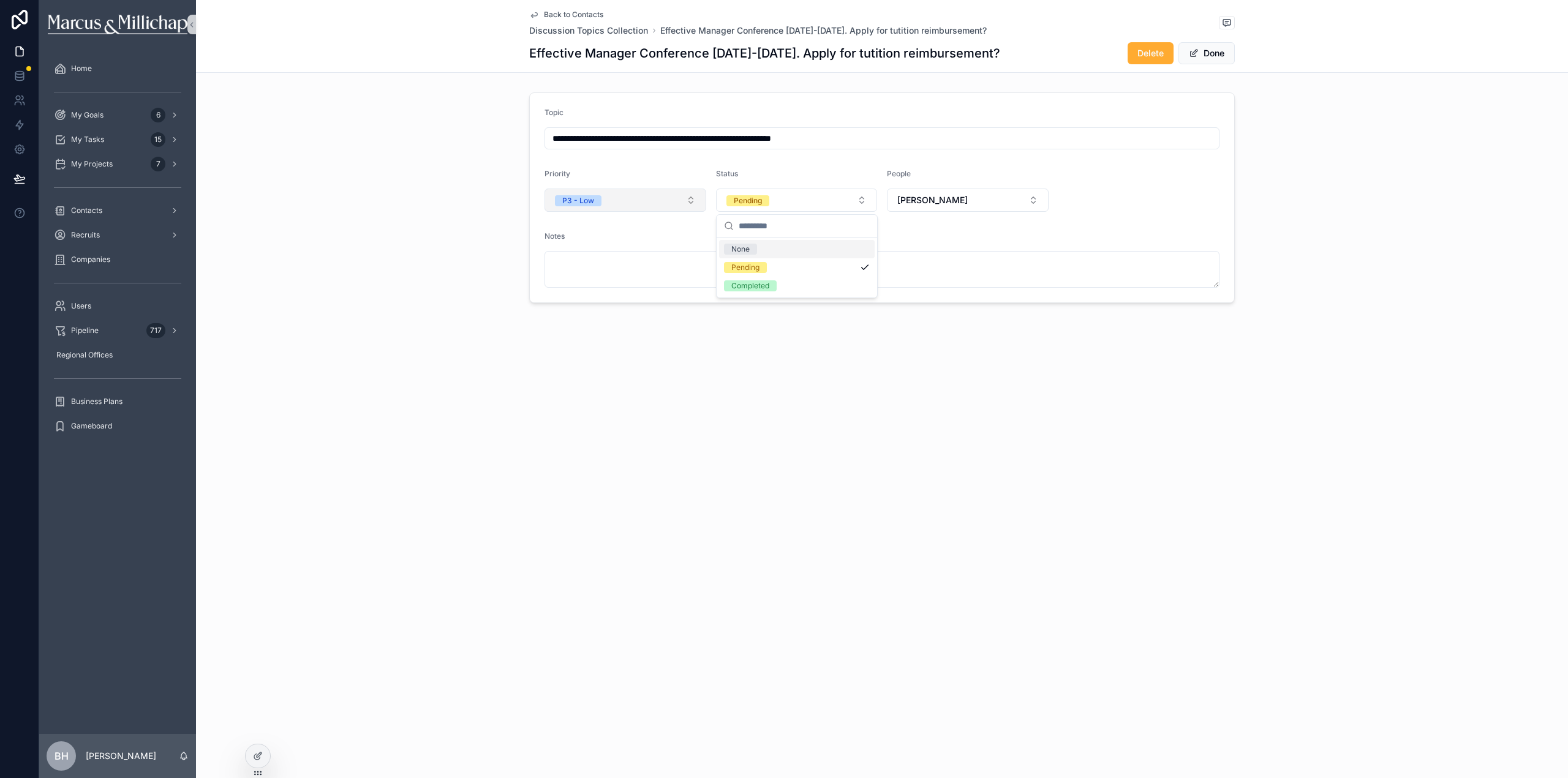
click at [650, 207] on button "P3 - Low" at bounding box center [625, 201] width 162 height 24
click at [589, 272] on div "P1 - High" at bounding box center [575, 268] width 32 height 11
click at [1206, 53] on button "Done" at bounding box center [1207, 53] width 56 height 22
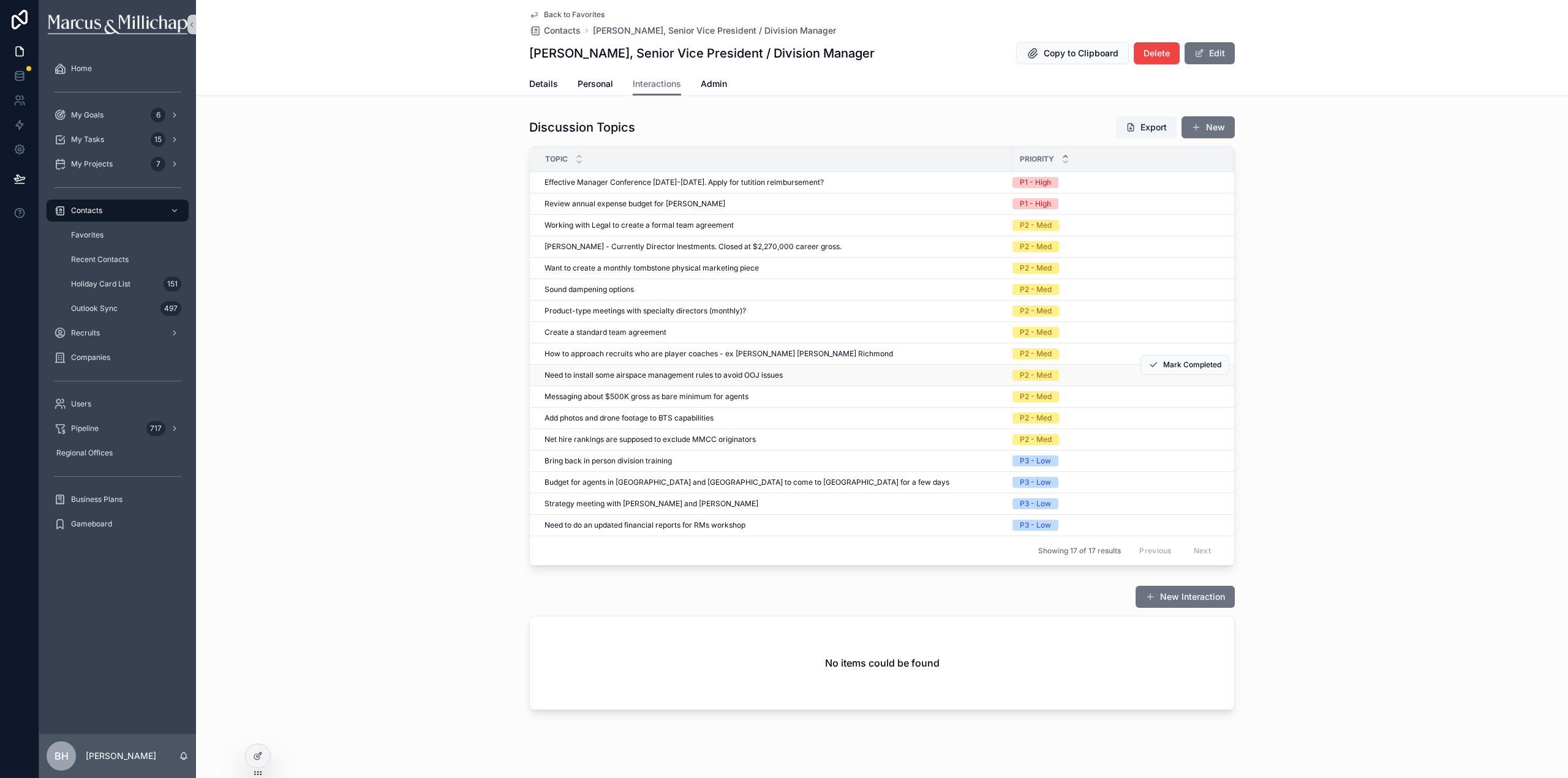
click at [584, 376] on span "Need to install some airspace management rules to avoid OOJ issues" at bounding box center [663, 375] width 238 height 10
click at [661, 374] on span "Need to install some airspace management rules to avoid OOJ issues" at bounding box center [663, 375] width 238 height 10
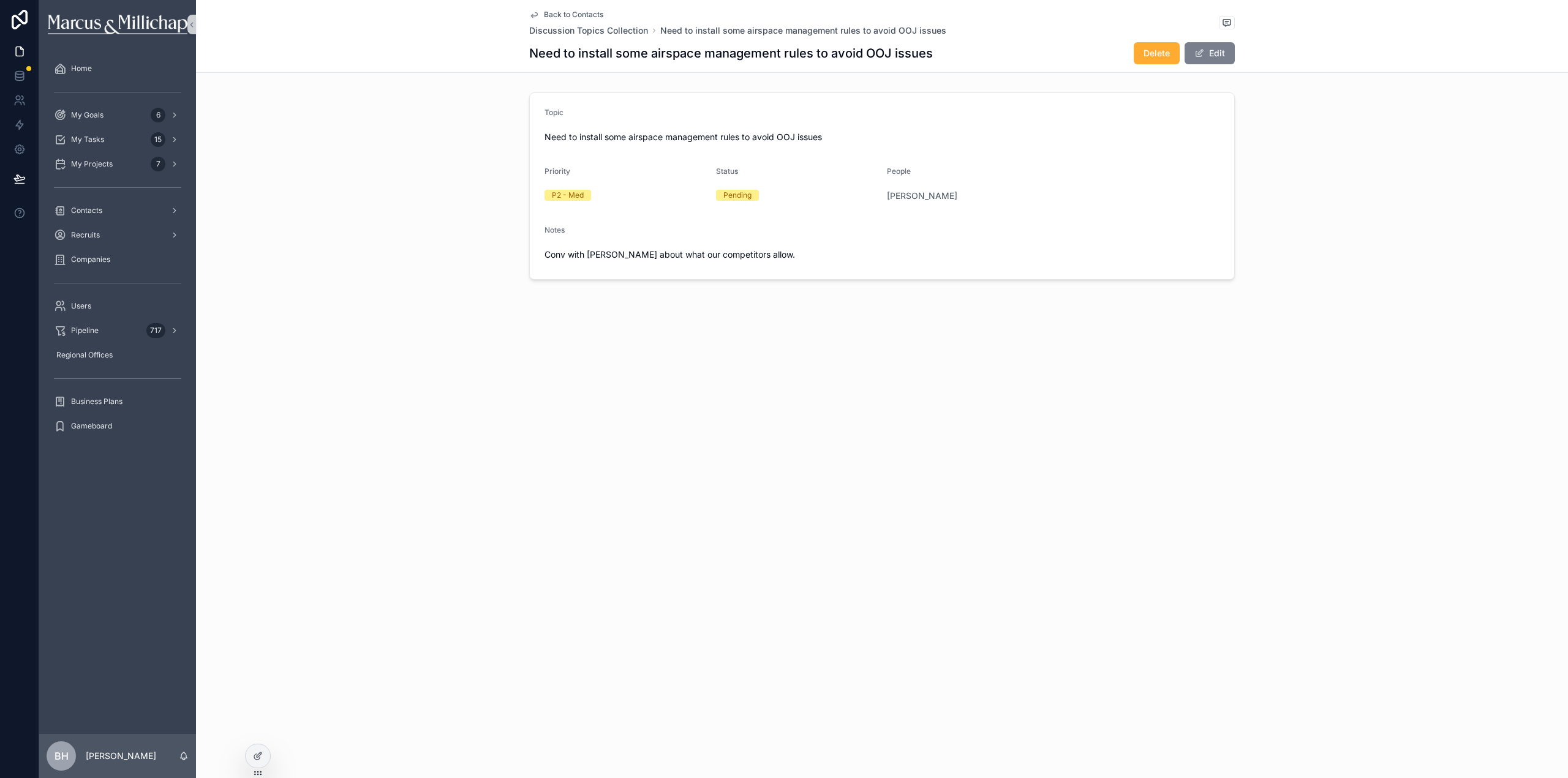
click at [1205, 58] on button "Edit" at bounding box center [1210, 53] width 51 height 22
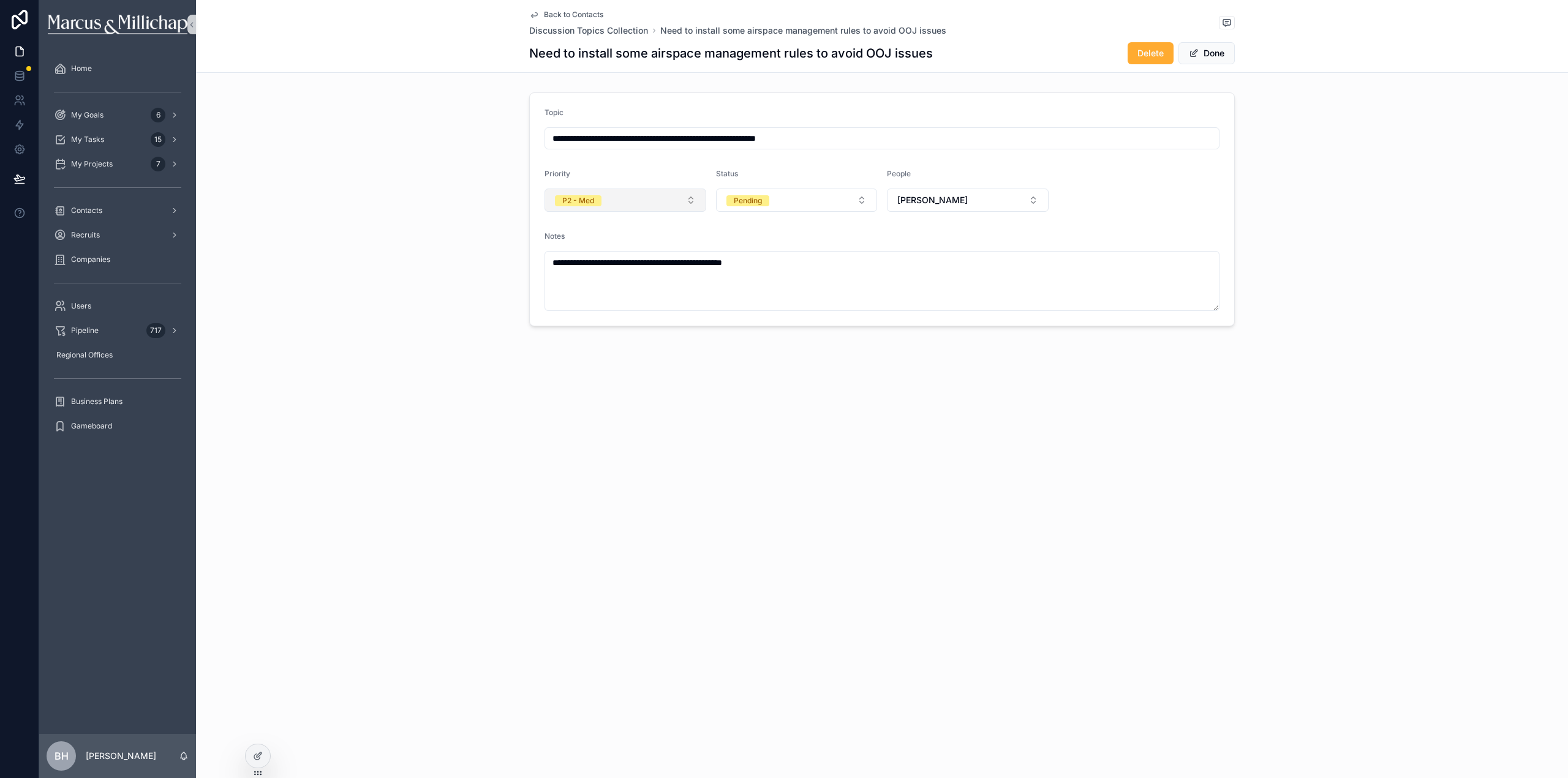
click at [587, 197] on div "P2 - Med" at bounding box center [577, 201] width 32 height 11
click at [574, 300] on div "P3 - Low" at bounding box center [575, 304] width 32 height 11
click at [1213, 53] on button "Done" at bounding box center [1207, 53] width 56 height 22
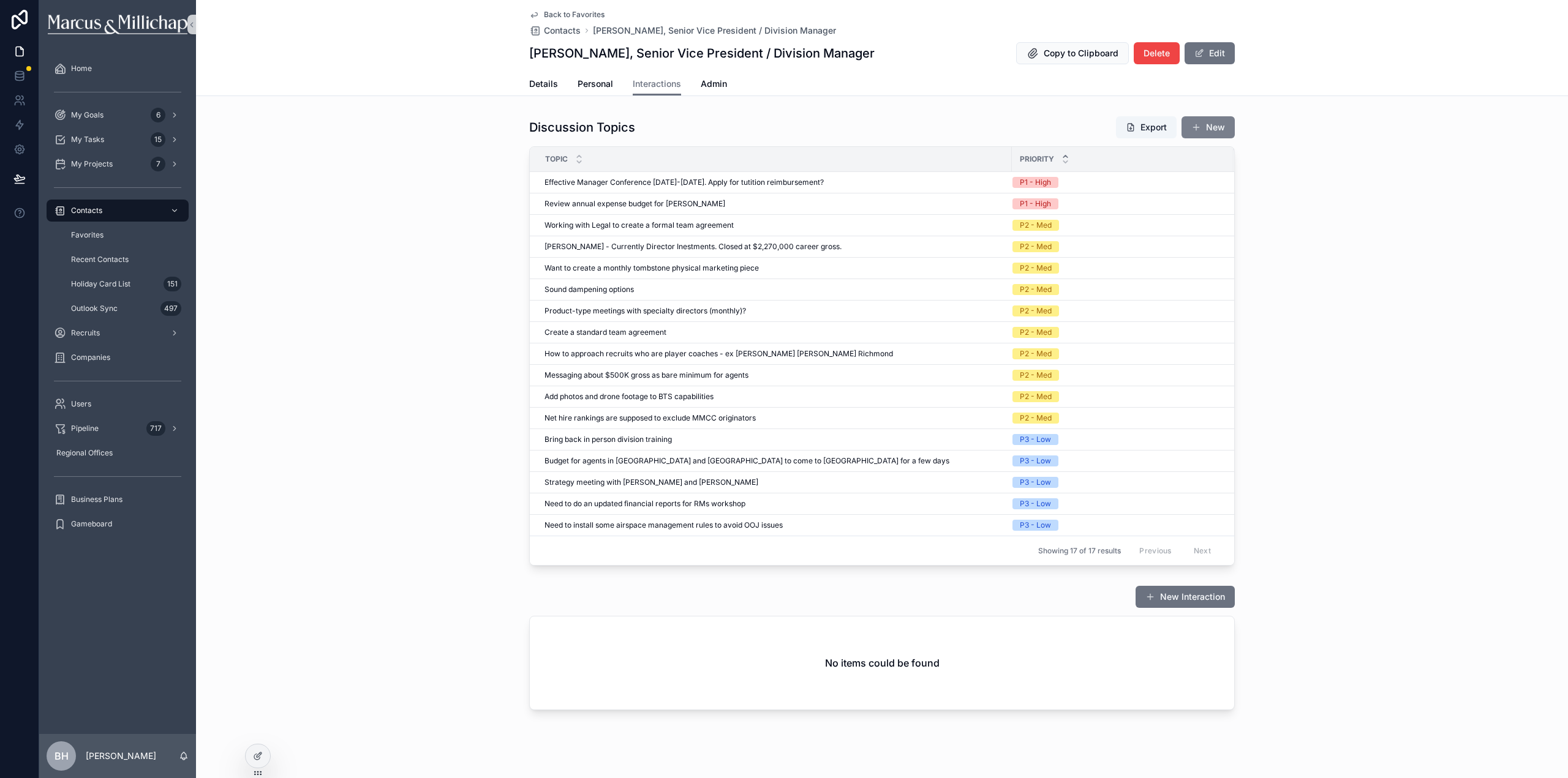
click at [1197, 126] on button "New" at bounding box center [1208, 128] width 53 height 22
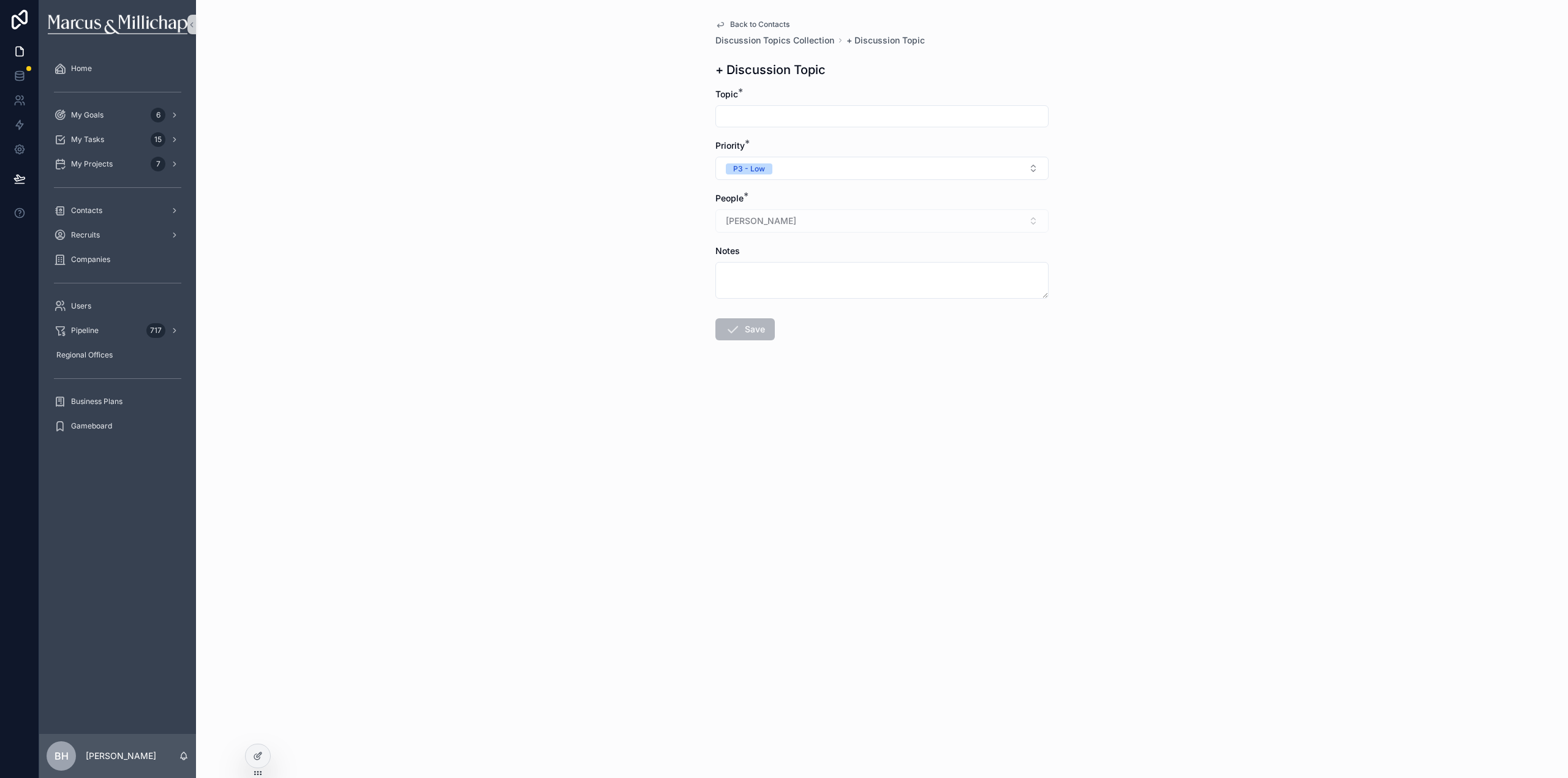
click at [853, 117] on input "scrollable content" at bounding box center [881, 116] width 332 height 17
type input "**********"
drag, startPoint x: 842, startPoint y: 166, endPoint x: 832, endPoint y: 176, distance: 14.1
click at [841, 166] on button "P3 - Low" at bounding box center [882, 168] width 333 height 24
click at [755, 221] on div "P1 - High" at bounding box center [746, 217] width 32 height 11
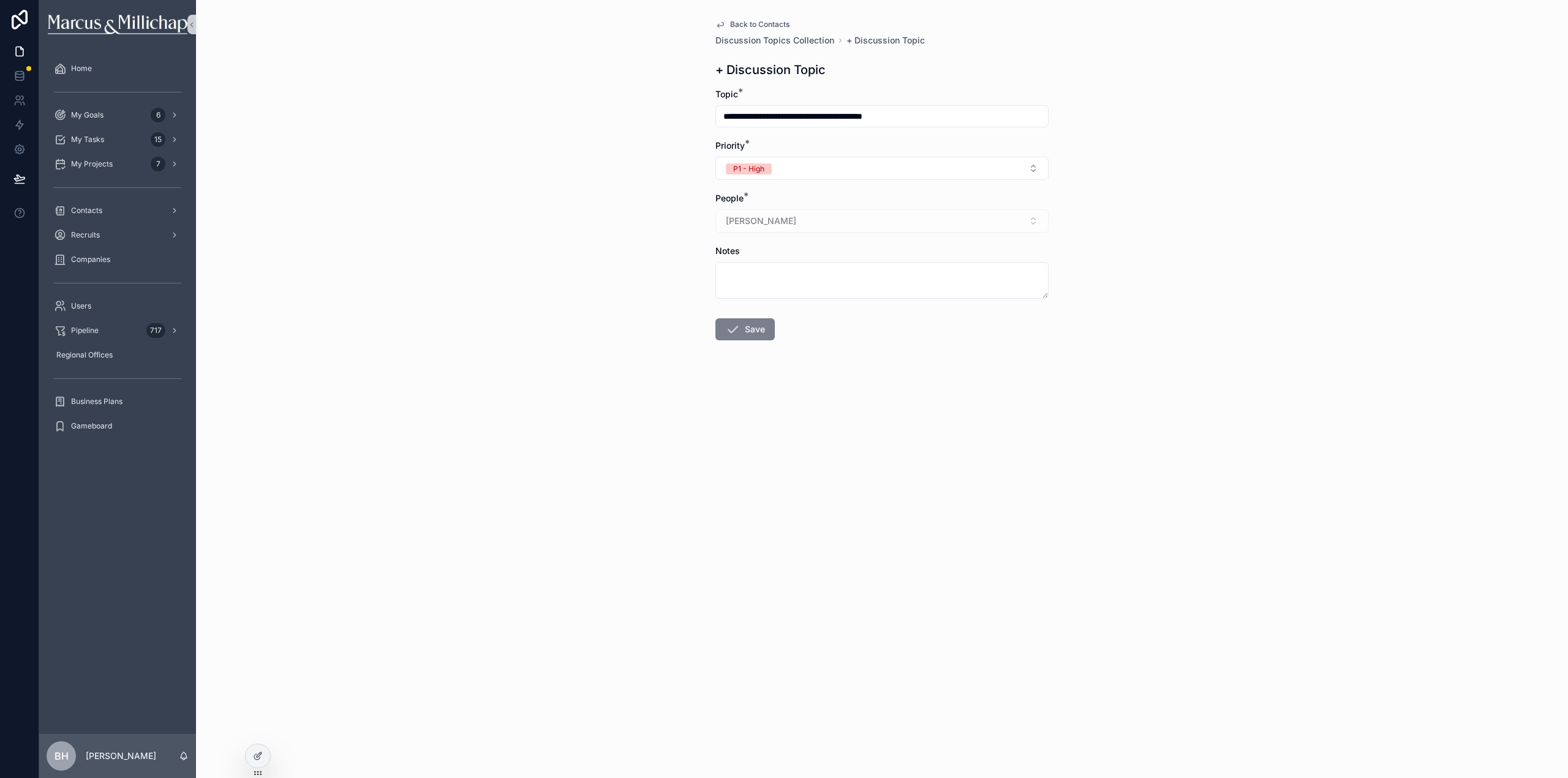
click at [754, 327] on button "Save" at bounding box center [746, 329] width 60 height 22
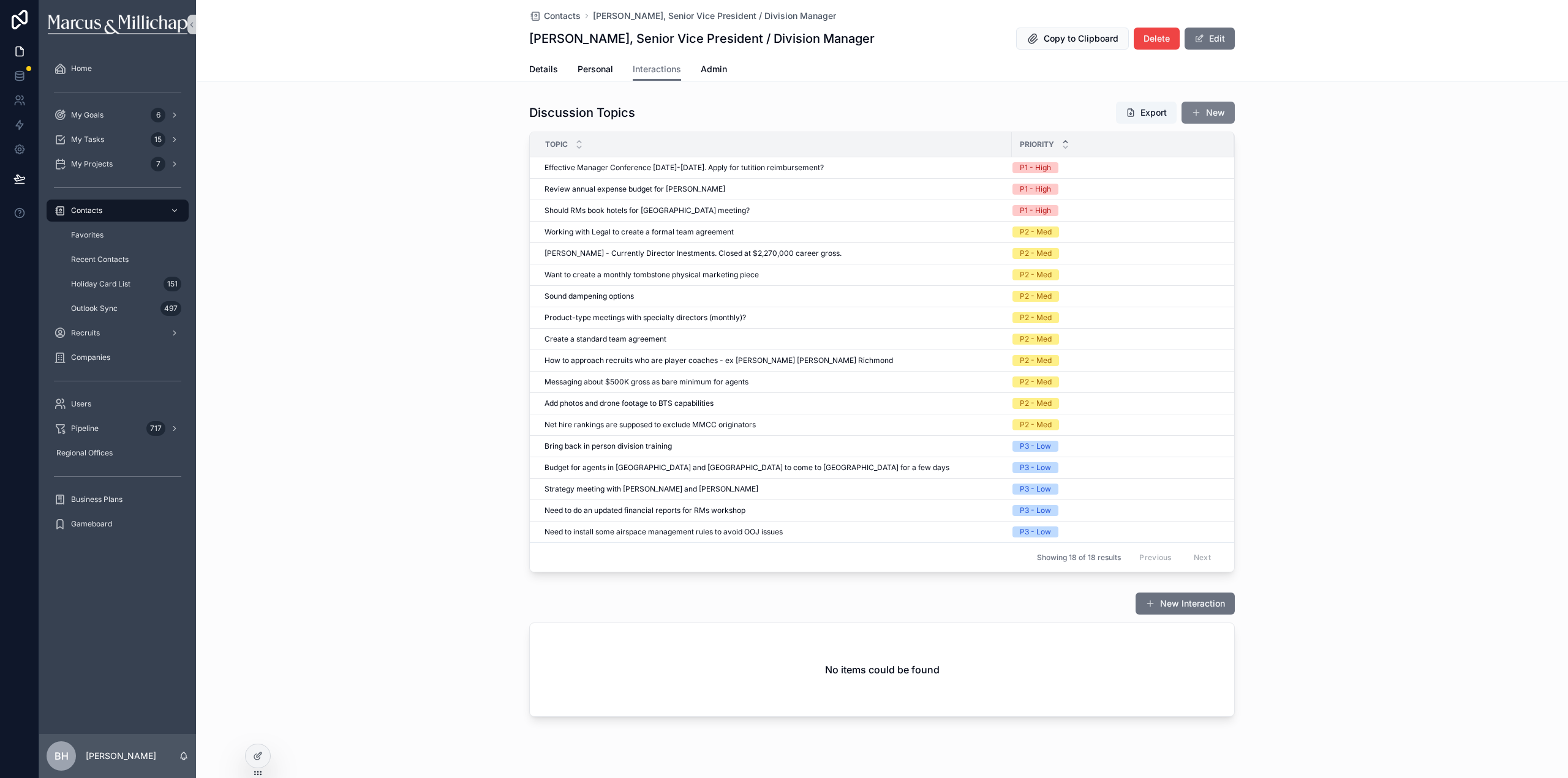
click at [1205, 110] on button "New" at bounding box center [1208, 112] width 53 height 22
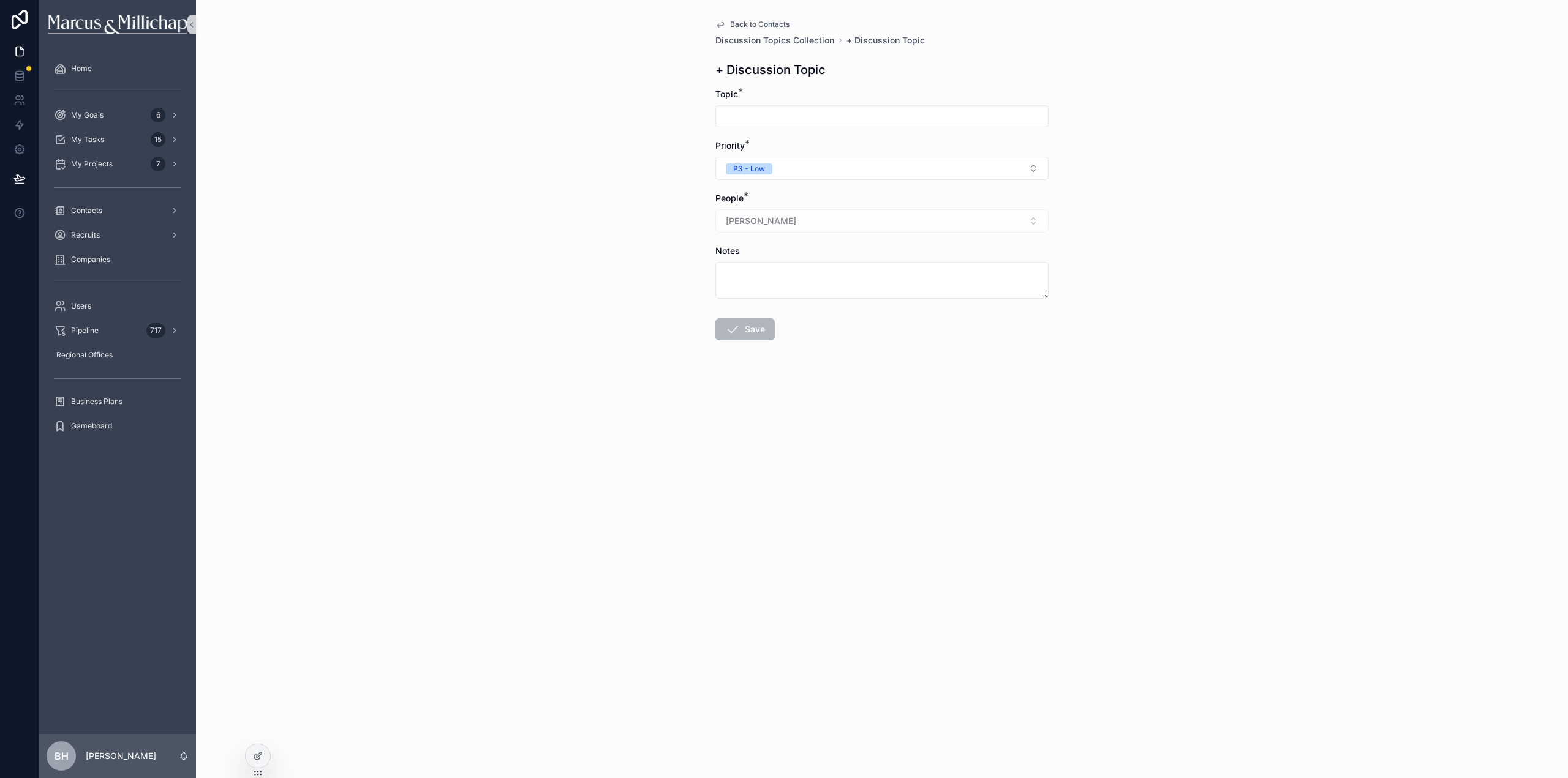
click at [807, 113] on input "scrollable content" at bounding box center [881, 116] width 332 height 17
type input "**********"
click at [813, 163] on button "P3 - Low" at bounding box center [882, 168] width 333 height 24
click at [794, 223] on div "P1 - High P2 - Med P3 - Low" at bounding box center [882, 235] width 328 height 55
click at [794, 223] on div "P1 - High" at bounding box center [882, 217] width 328 height 18
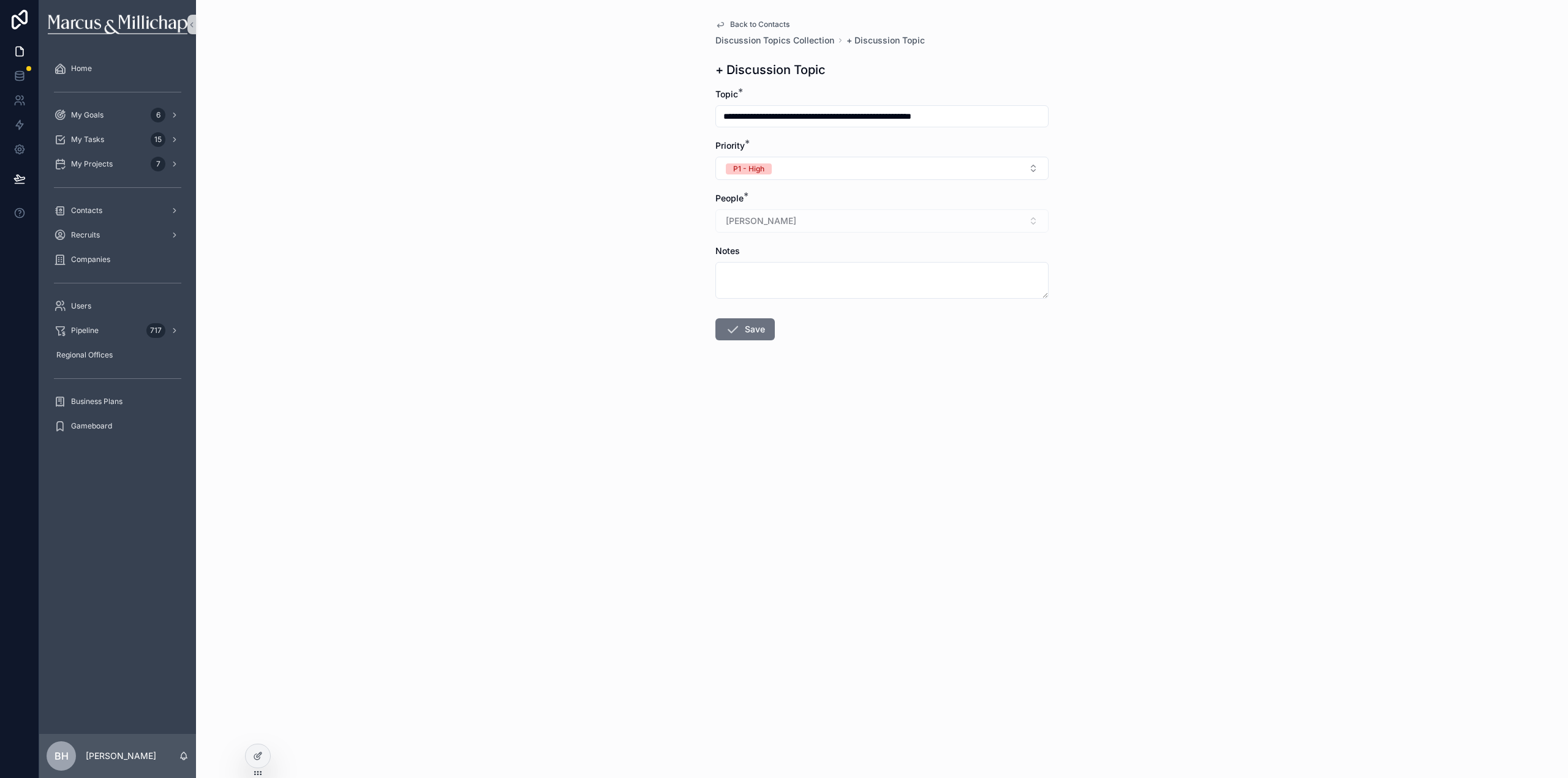
click at [753, 341] on form "**********" at bounding box center [882, 253] width 333 height 331
click at [754, 341] on form "**********" at bounding box center [882, 253] width 333 height 331
click at [755, 336] on button "Save" at bounding box center [746, 329] width 60 height 22
